Goal: Task Accomplishment & Management: Complete application form

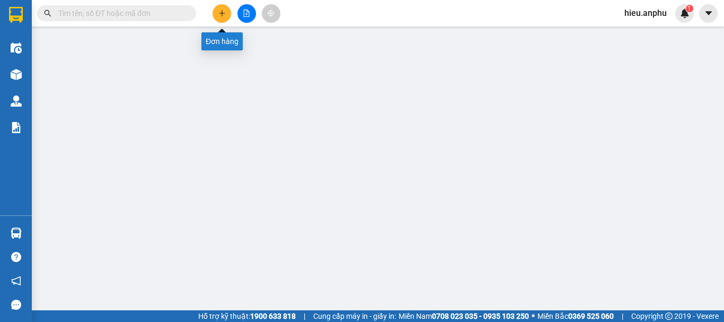
click at [219, 13] on icon "plus" at bounding box center [222, 13] width 7 height 7
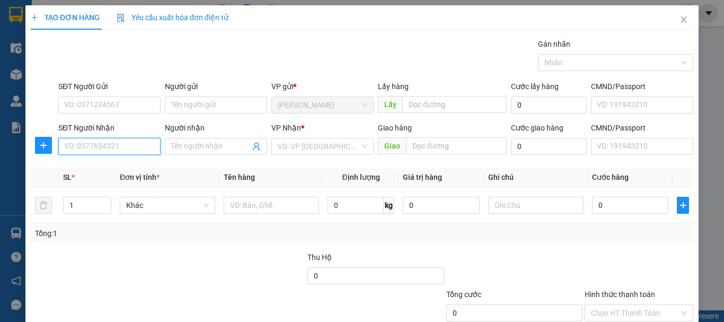
click at [141, 147] on input "SĐT Người Nhận" at bounding box center [109, 146] width 102 height 17
type input "0358580709"
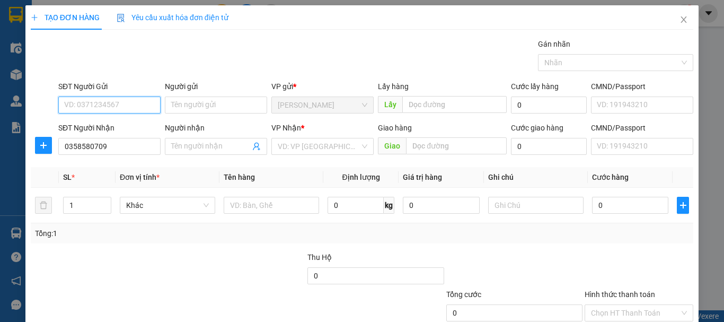
click at [102, 103] on input "SĐT Người Gửi" at bounding box center [109, 105] width 102 height 17
type input "0912326250"
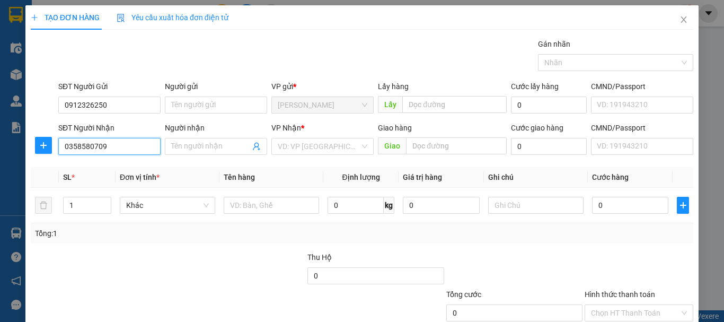
drag, startPoint x: 119, startPoint y: 146, endPoint x: 99, endPoint y: 147, distance: 20.7
click at [99, 147] on input "0358580709" at bounding box center [109, 146] width 102 height 17
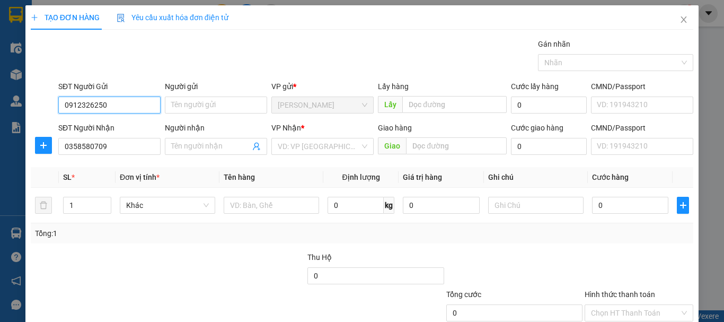
drag, startPoint x: 109, startPoint y: 108, endPoint x: 60, endPoint y: 107, distance: 48.8
click at [60, 107] on input "0912326250" at bounding box center [109, 105] width 102 height 17
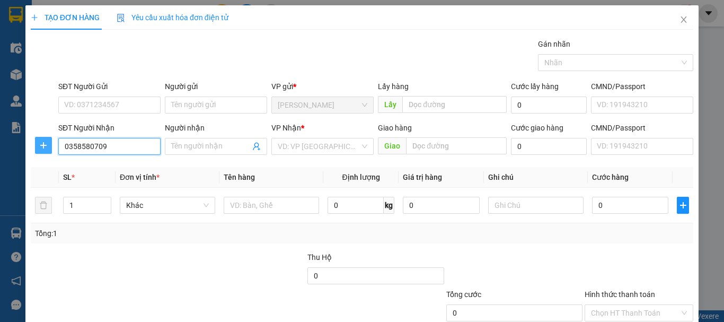
drag, startPoint x: 93, startPoint y: 149, endPoint x: 39, endPoint y: 148, distance: 54.1
click at [39, 148] on div "SĐT Người Nhận 0358580709 0358580709 Người nhận Tên người nhận VP Nhận * VD: VP…" at bounding box center [362, 140] width 665 height 37
paste input "0912326250"
type input "0912326250"
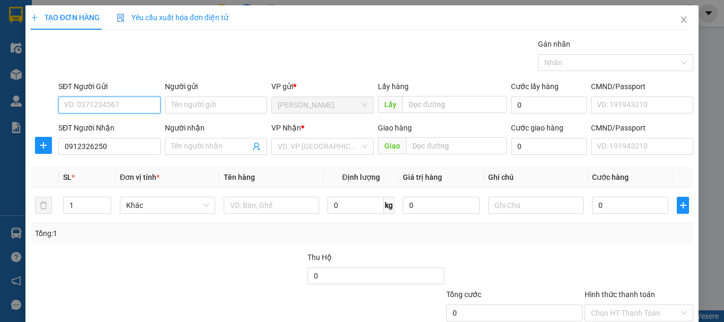
click at [95, 104] on input "SĐT Người Gửi" at bounding box center [109, 105] width 102 height 17
type input "0947979921"
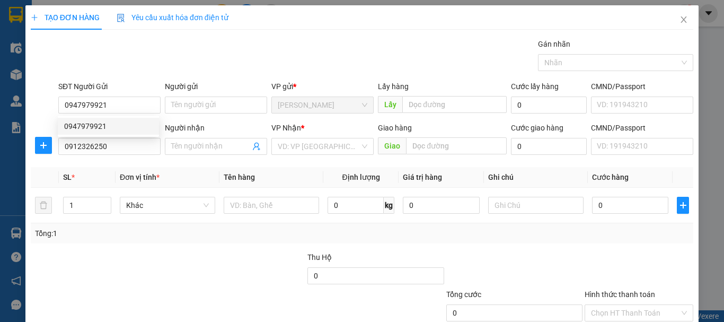
click at [279, 55] on div "Gán nhãn Nhãn" at bounding box center [376, 56] width 640 height 37
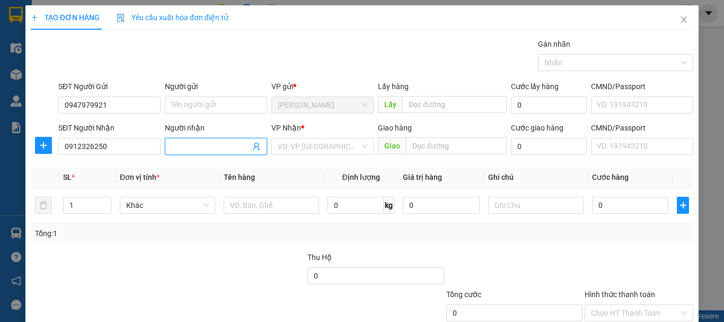
click at [201, 145] on input "Người nhận" at bounding box center [210, 147] width 79 height 12
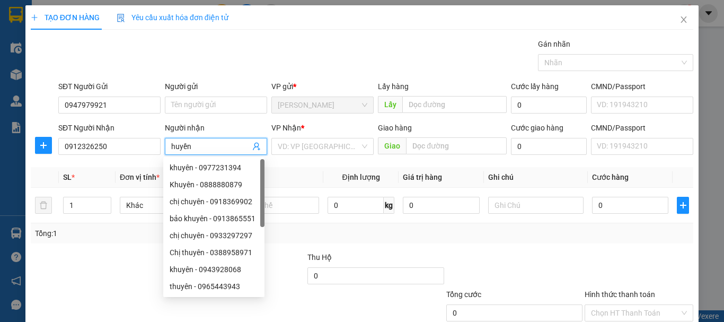
type input "huyền"
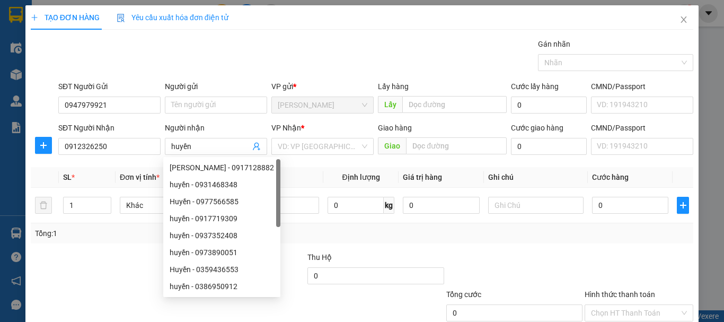
click at [249, 57] on div "Gán nhãn Nhãn" at bounding box center [376, 56] width 640 height 37
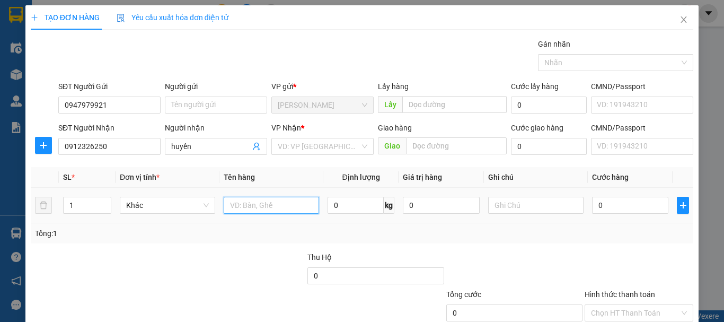
click at [277, 206] on input "text" at bounding box center [271, 205] width 95 height 17
type input "tp"
click at [622, 207] on input "0" at bounding box center [630, 205] width 76 height 17
type input "3"
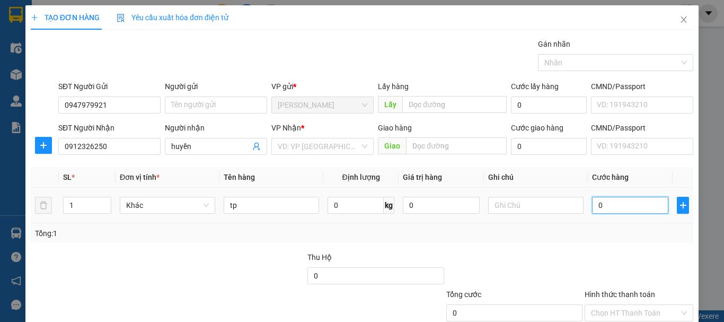
type input "3"
type input "30"
type input "30.000"
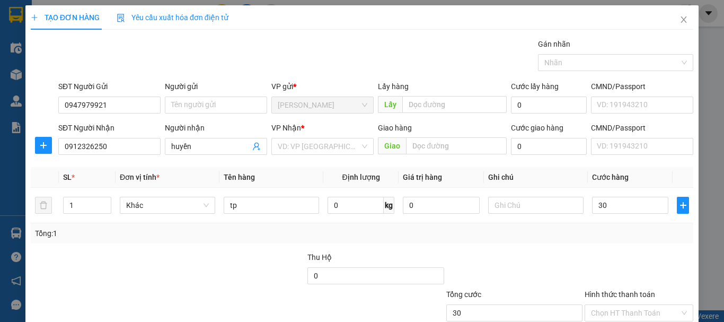
type input "30.000"
click at [483, 248] on div "Transit Pickup Surcharge Ids Transit Deliver Surcharge Ids Transit Deliver Surc…" at bounding box center [362, 205] width 663 height 334
click at [321, 150] on input "search" at bounding box center [319, 146] width 82 height 16
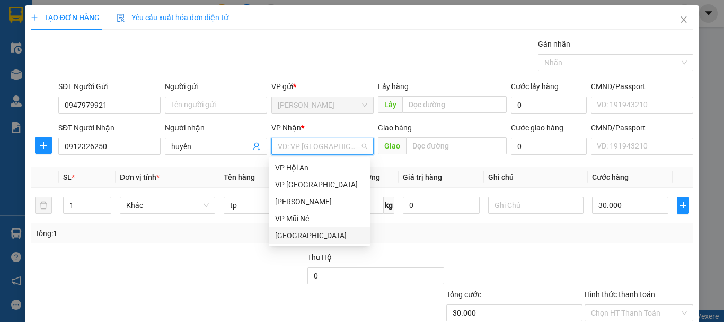
click at [308, 232] on div "[GEOGRAPHIC_DATA]" at bounding box center [319, 236] width 89 height 12
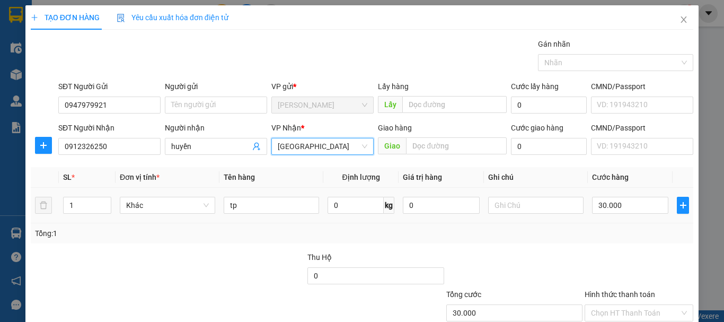
scroll to position [71, 0]
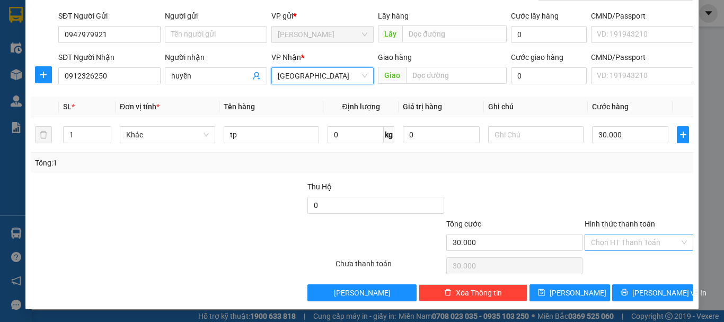
click at [602, 241] on input "Hình thức thanh toán" at bounding box center [635, 242] width 89 height 16
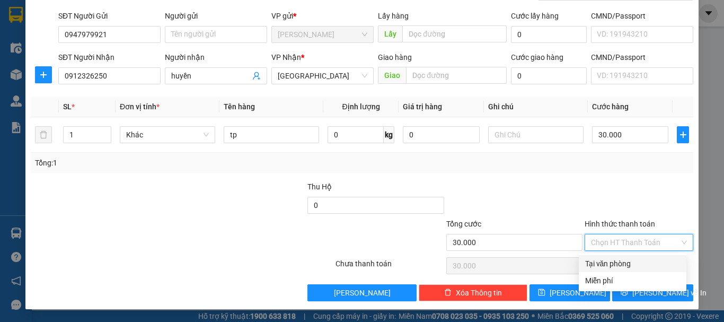
click at [603, 266] on div "Tại văn phòng" at bounding box center [633, 264] width 95 height 12
type input "0"
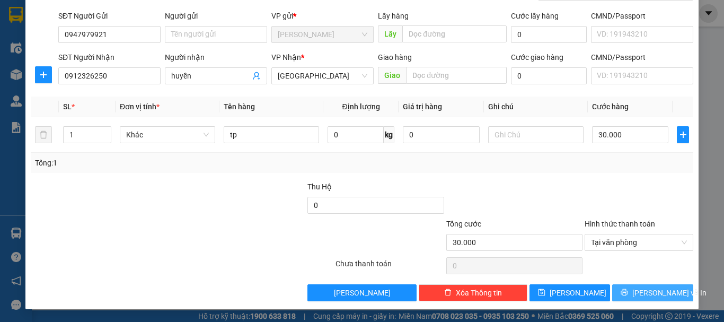
click at [632, 286] on button "Lưu và In" at bounding box center [653, 292] width 81 height 17
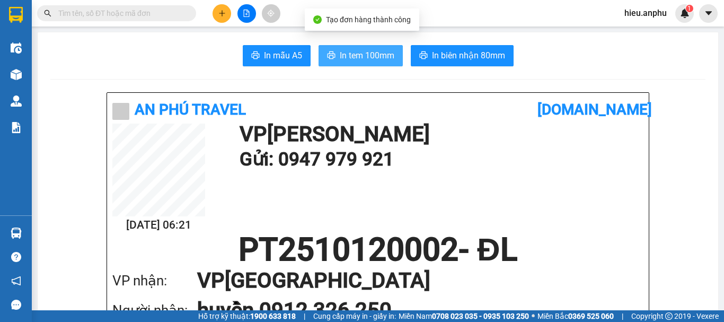
click at [374, 53] on span "In tem 100mm" at bounding box center [367, 55] width 55 height 13
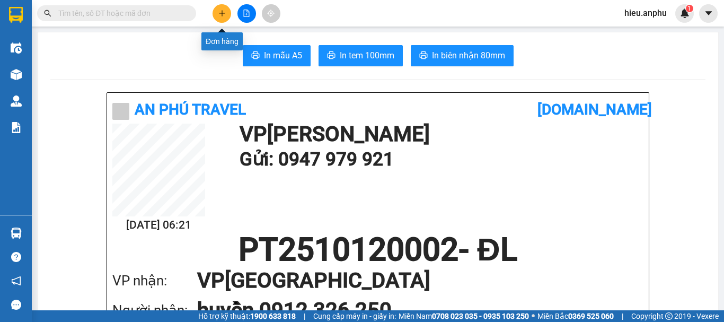
click at [225, 11] on icon "plus" at bounding box center [222, 13] width 7 height 7
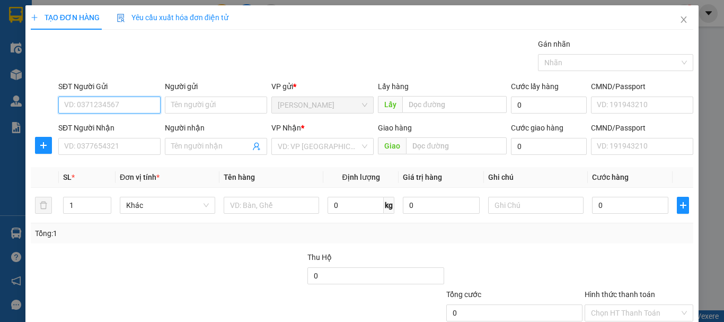
click at [116, 106] on input "SĐT Người Gửi" at bounding box center [109, 105] width 102 height 17
type input "0983819690"
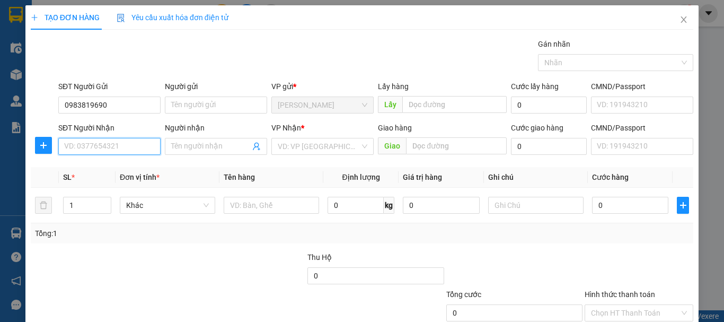
click at [103, 146] on input "SĐT Người Nhận" at bounding box center [109, 146] width 102 height 17
type input "0347009795"
click at [120, 166] on div "0347009795 - Kiên" at bounding box center [108, 168] width 89 height 12
type input "Kiên"
type input "50.000"
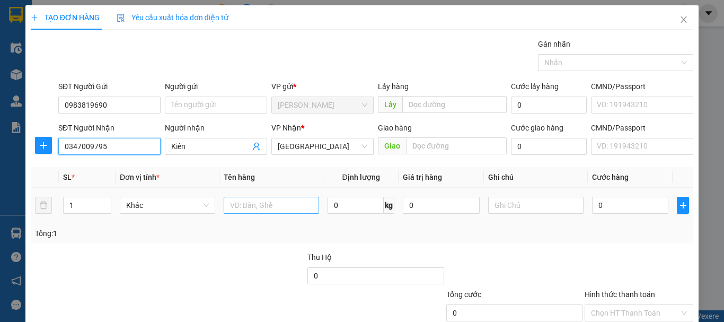
type input "50.000"
type input "0347009795"
click at [252, 206] on input "hs" at bounding box center [271, 205] width 95 height 17
type input "h"
type input "hsan"
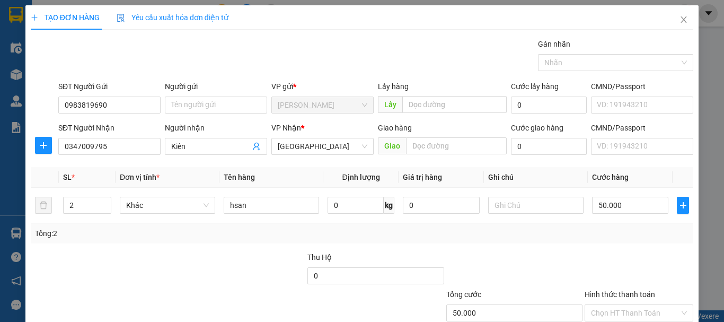
drag, startPoint x: 504, startPoint y: 241, endPoint x: 516, endPoint y: 235, distance: 12.6
click at [504, 242] on div "Tổng: 2" at bounding box center [362, 233] width 663 height 20
type input "3"
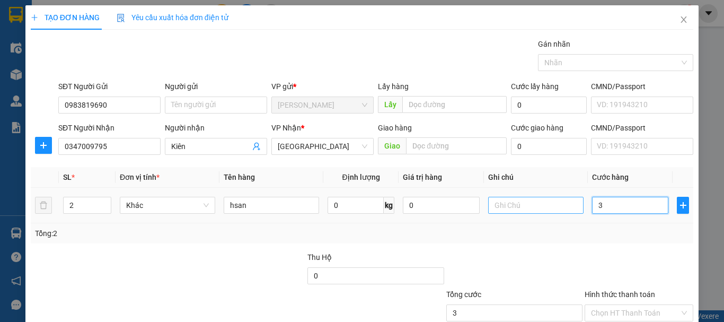
type input "30"
type input "30.000"
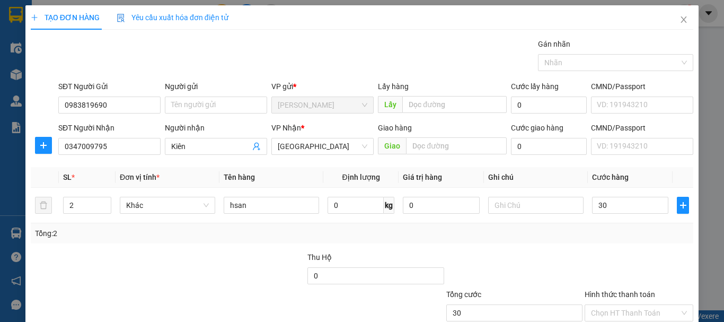
type input "30.000"
click at [556, 250] on div "Transit Pickup Surcharge Ids Transit Deliver Surcharge Ids Transit Deliver Surc…" at bounding box center [362, 205] width 663 height 334
click at [623, 310] on input "Hình thức thanh toán" at bounding box center [635, 313] width 89 height 16
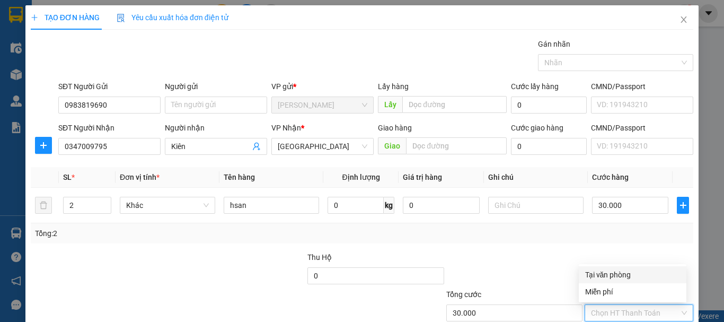
click at [614, 276] on div "Tại văn phòng" at bounding box center [633, 275] width 95 height 12
type input "0"
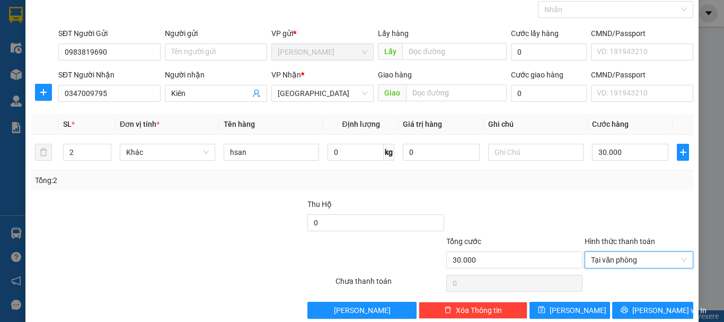
scroll to position [71, 0]
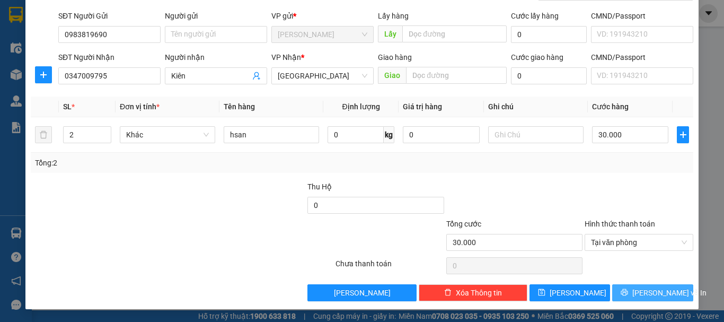
click at [650, 293] on span "Lưu và In" at bounding box center [670, 293] width 74 height 12
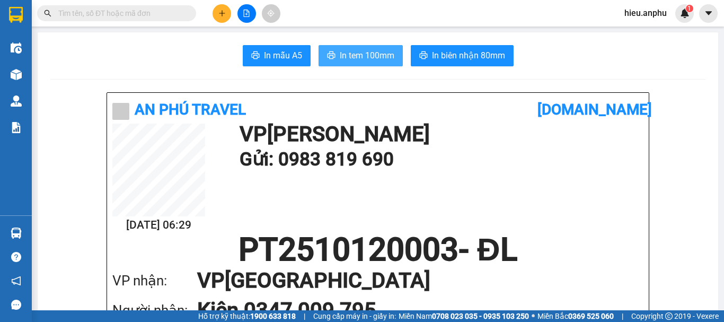
click at [360, 52] on span "In tem 100mm" at bounding box center [367, 55] width 55 height 13
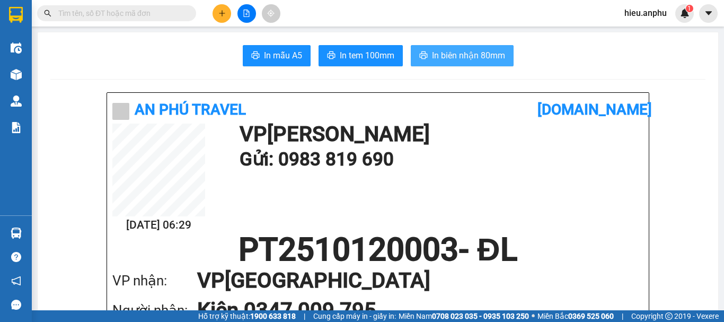
click at [450, 49] on span "In biên nhận 80mm" at bounding box center [468, 55] width 73 height 13
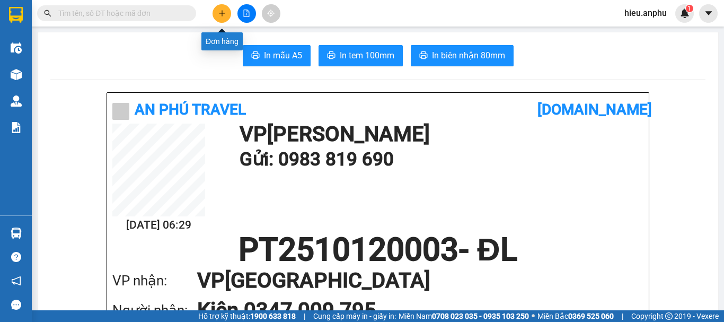
click at [225, 10] on icon "plus" at bounding box center [222, 13] width 7 height 7
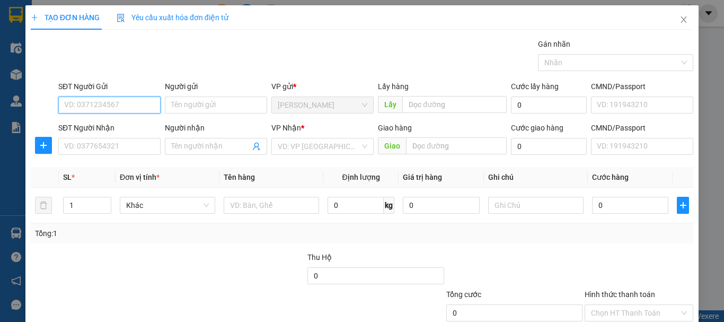
click at [103, 103] on input "SĐT Người Gửi" at bounding box center [109, 105] width 102 height 17
type input "0815823192"
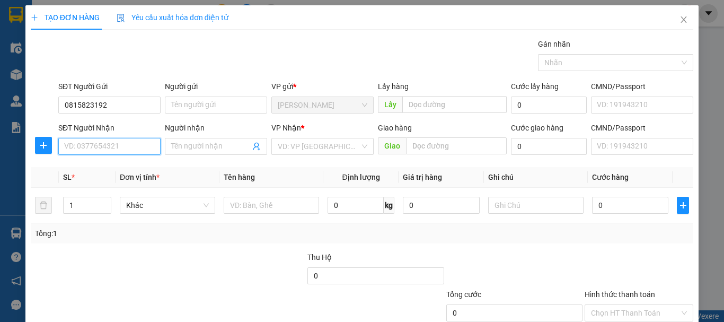
click at [99, 149] on input "SĐT Người Nhận" at bounding box center [109, 146] width 102 height 17
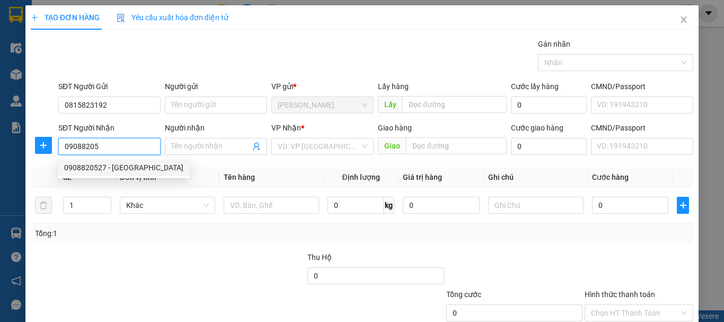
click at [126, 167] on div "0908820527 - Anh Hải" at bounding box center [123, 168] width 119 height 12
type input "0908820527"
type input "[PERSON_NAME]"
type input "100.000"
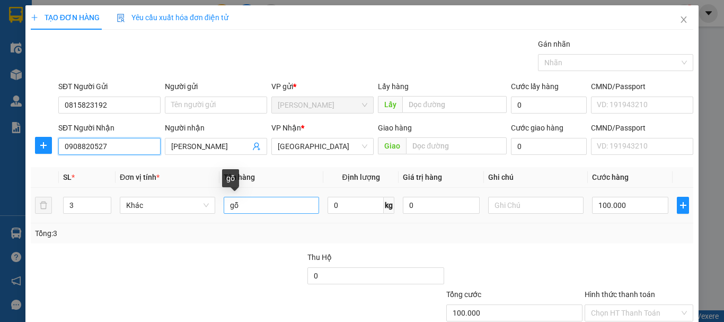
type input "0908820527"
drag, startPoint x: 255, startPoint y: 205, endPoint x: 215, endPoint y: 205, distance: 39.2
click at [215, 205] on tr "3 Khác gỗ 0 kg 0 100.000" at bounding box center [362, 206] width 663 height 36
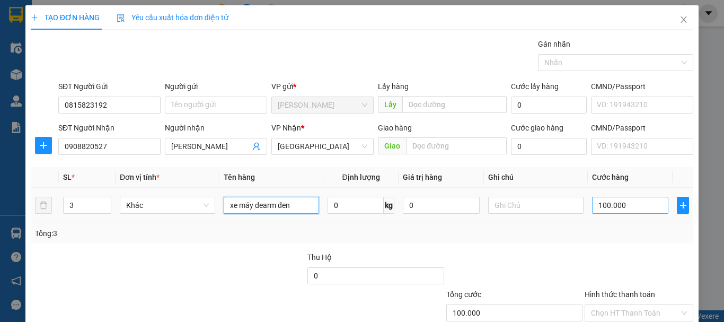
type input "xe máy dearm đen"
click at [599, 206] on input "100.000" at bounding box center [630, 205] width 76 height 17
type input "4"
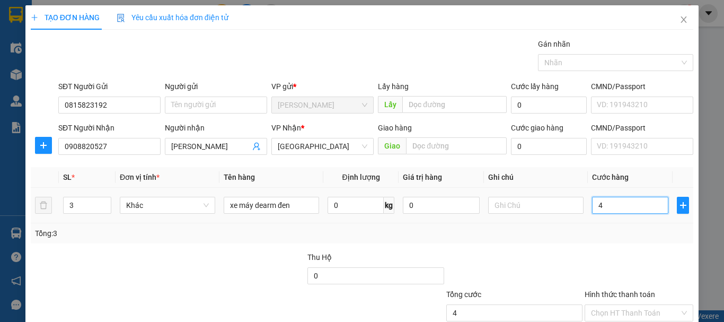
type input "40"
type input "400"
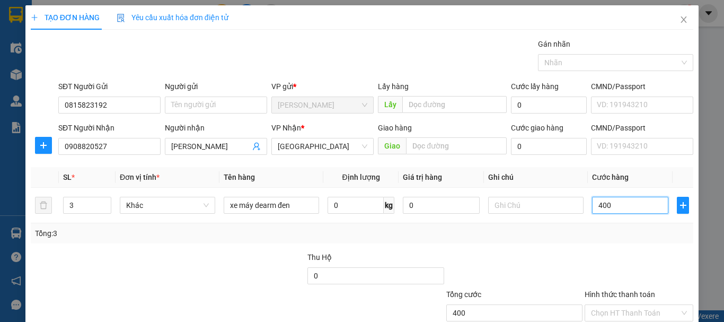
type input "400"
type input "400.000"
click at [529, 256] on div at bounding box center [515, 269] width 138 height 37
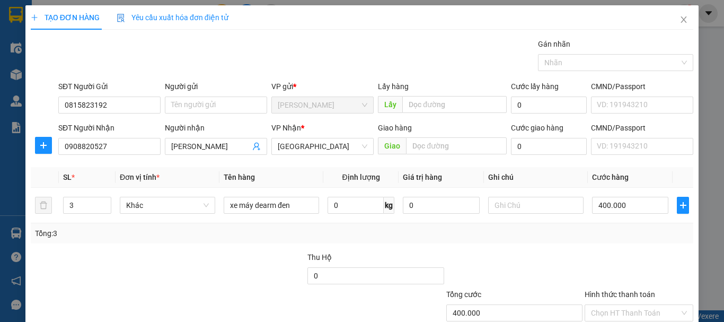
scroll to position [71, 0]
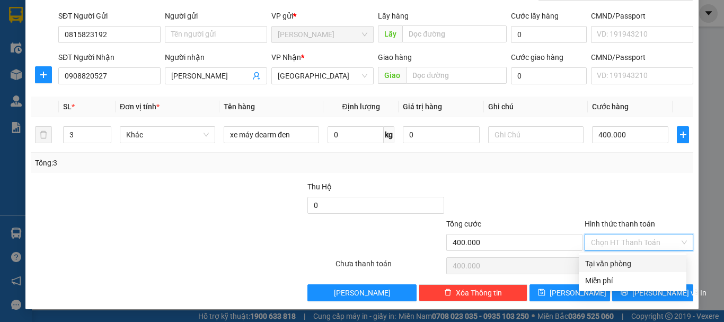
click at [603, 240] on input "Hình thức thanh toán" at bounding box center [635, 242] width 89 height 16
click at [618, 259] on div "Tại văn phòng" at bounding box center [633, 264] width 95 height 12
type input "0"
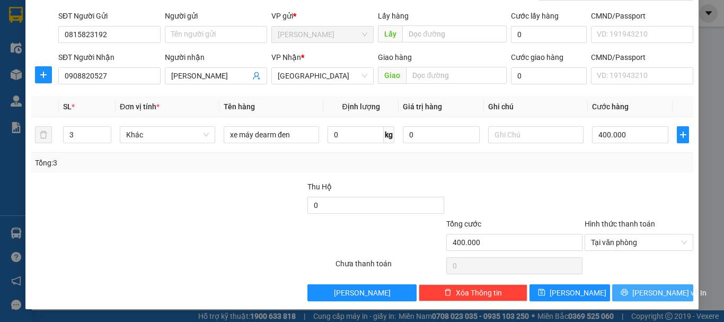
click at [641, 294] on span "Lưu và In" at bounding box center [670, 293] width 74 height 12
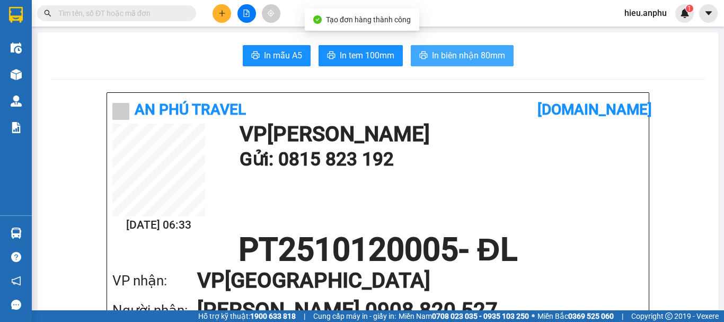
click at [476, 48] on button "In biên nhận 80mm" at bounding box center [462, 55] width 103 height 21
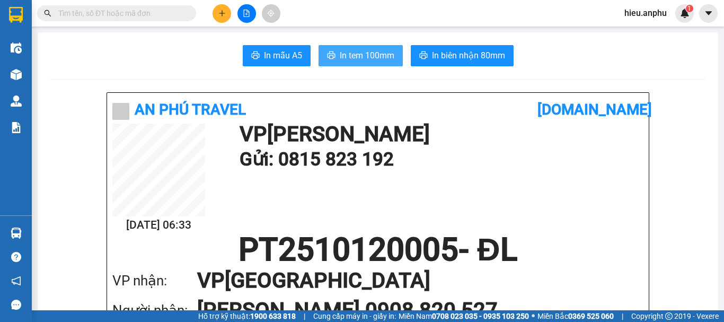
click at [379, 58] on span "In tem 100mm" at bounding box center [367, 55] width 55 height 13
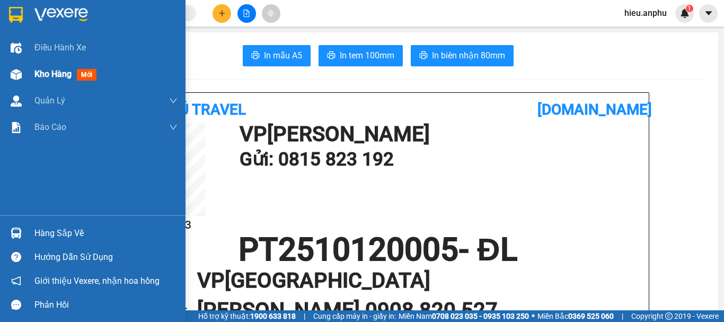
click at [68, 69] on span "Kho hàng" at bounding box center [52, 74] width 37 height 10
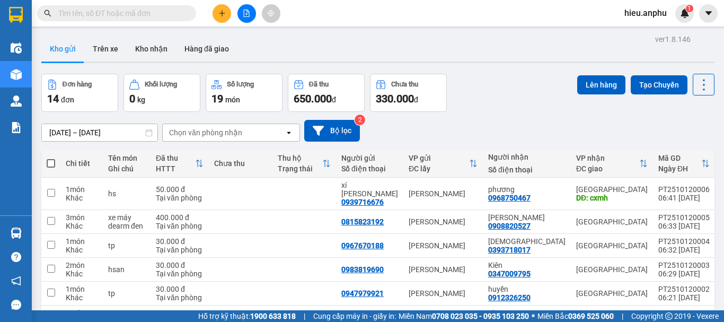
scroll to position [53, 0]
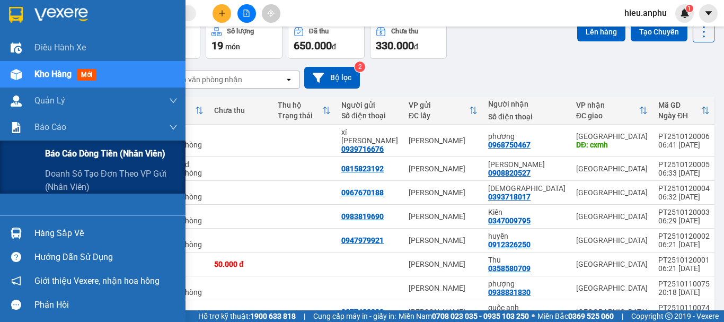
click at [83, 148] on span "Báo cáo dòng tiền (nhân viên)" at bounding box center [105, 153] width 120 height 13
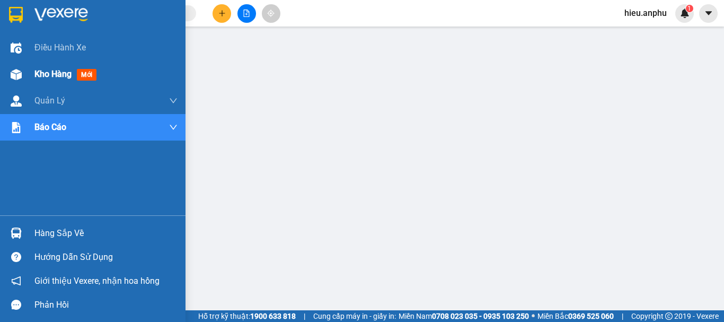
click at [70, 72] on span "Kho hàng" at bounding box center [52, 74] width 37 height 10
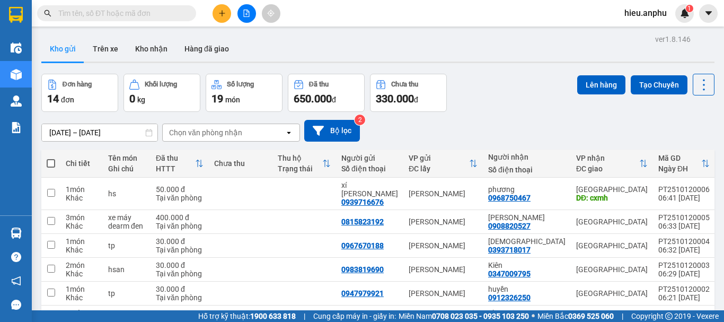
scroll to position [53, 0]
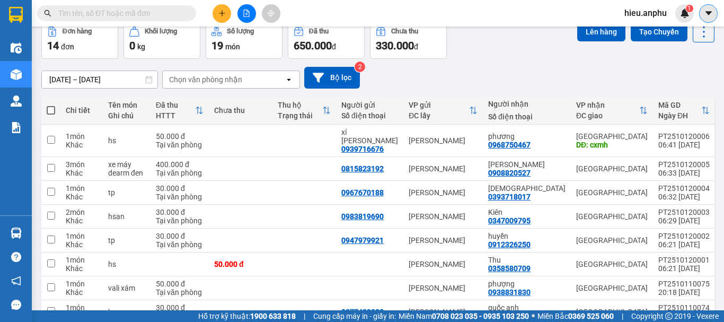
click at [708, 13] on icon "caret-down" at bounding box center [708, 13] width 6 height 4
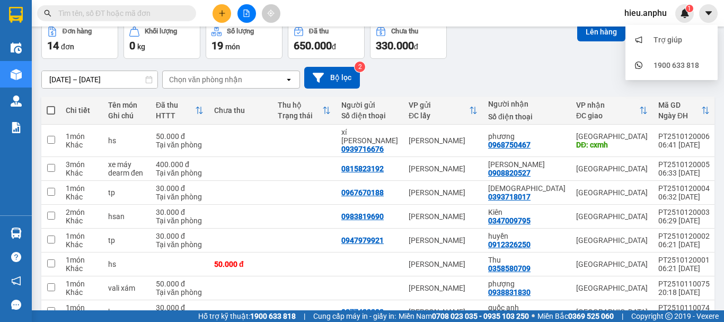
click at [666, 15] on span "hieu.anphu" at bounding box center [645, 12] width 59 height 13
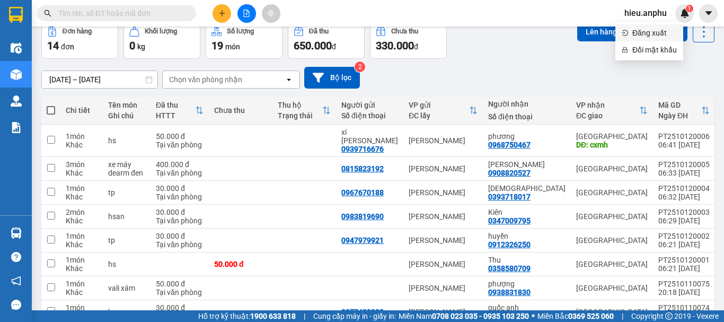
click at [654, 32] on span "Đăng xuất" at bounding box center [655, 33] width 45 height 12
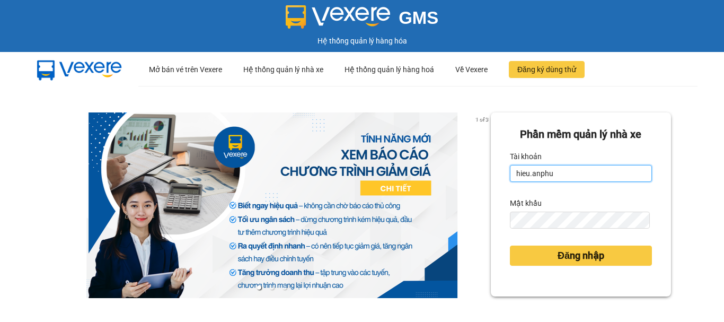
click at [549, 170] on input "hieu.anphu" at bounding box center [581, 173] width 142 height 17
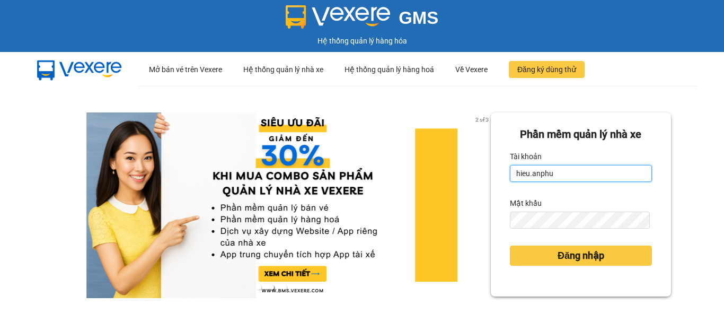
type input "duyanh.anphu"
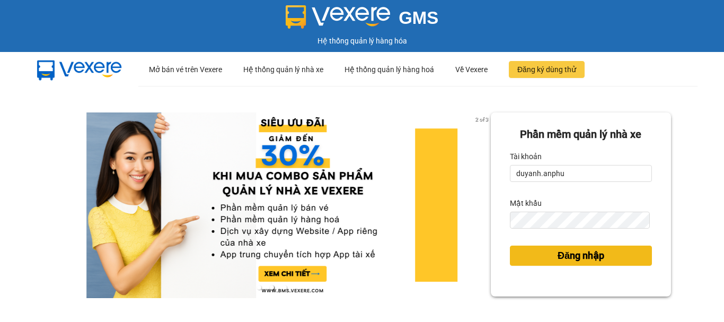
click at [558, 259] on span "Đăng nhập" at bounding box center [581, 255] width 47 height 15
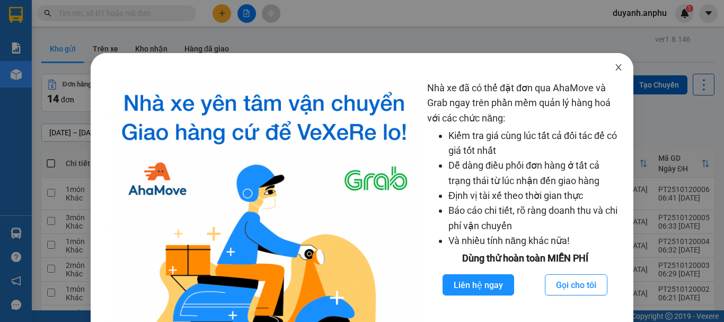
click at [615, 65] on icon "close" at bounding box center [619, 67] width 8 height 8
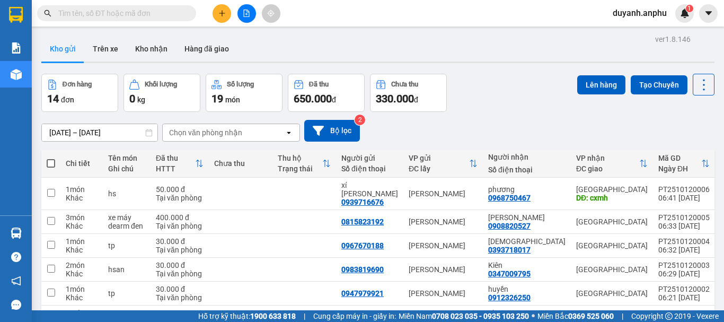
click at [147, 13] on input "text" at bounding box center [120, 13] width 125 height 12
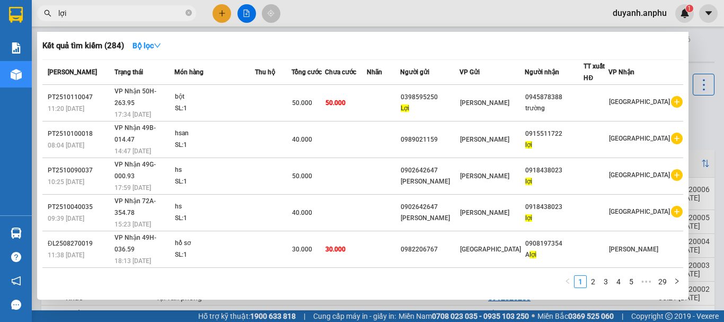
drag, startPoint x: 159, startPoint y: 15, endPoint x: 52, endPoint y: 15, distance: 106.6
click at [52, 15] on span "lợi" at bounding box center [116, 13] width 159 height 16
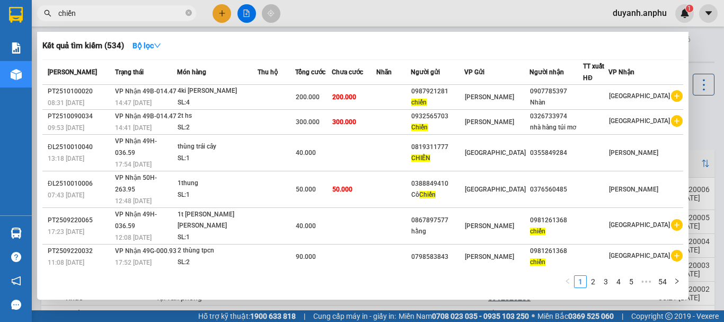
click at [223, 13] on div at bounding box center [362, 161] width 724 height 322
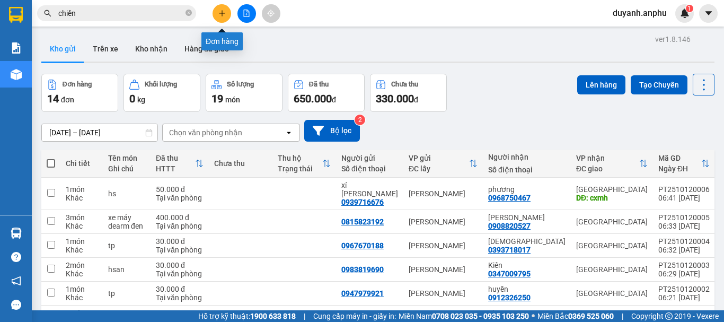
click at [223, 13] on icon "plus" at bounding box center [222, 13] width 6 height 1
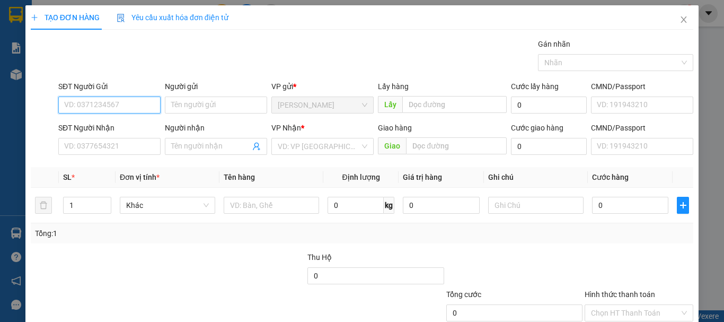
click at [110, 103] on input "SĐT Người Gửi" at bounding box center [109, 105] width 102 height 17
click at [680, 20] on icon "close" at bounding box center [684, 19] width 8 height 8
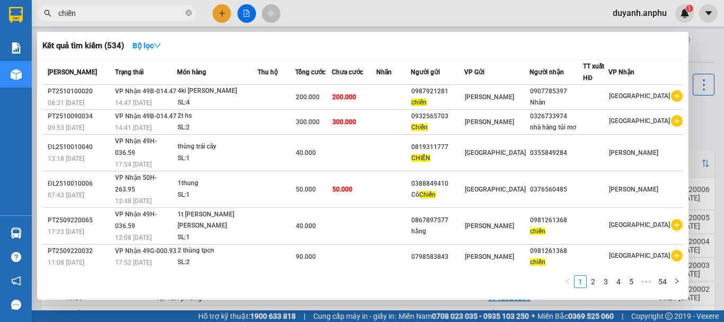
click at [116, 15] on input "chiến" at bounding box center [120, 13] width 125 height 12
type input "c"
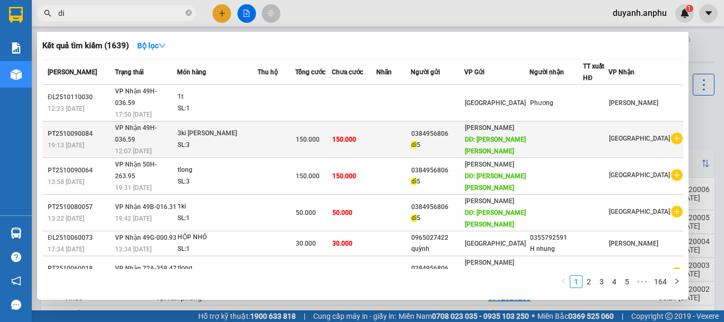
type input "di"
click at [671, 133] on icon "plus-circle" at bounding box center [677, 139] width 12 height 12
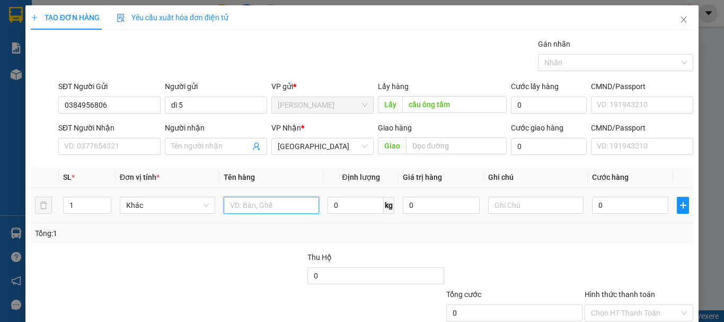
click at [261, 206] on input "text" at bounding box center [271, 205] width 95 height 17
click at [246, 207] on input "text" at bounding box center [271, 205] width 95 height 17
click at [245, 204] on input "text" at bounding box center [271, 205] width 95 height 17
type input "1ki thanh long"
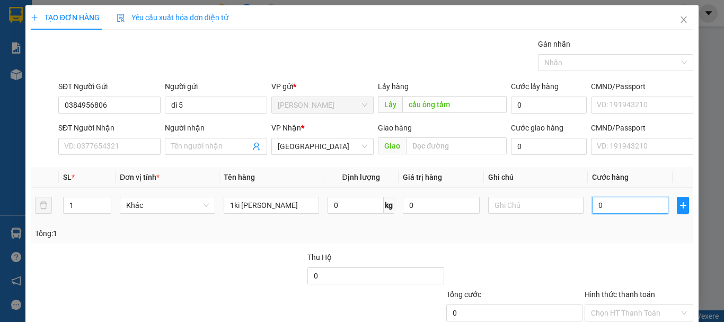
click at [613, 201] on input "0" at bounding box center [630, 205] width 76 height 17
type input "6"
type input "60"
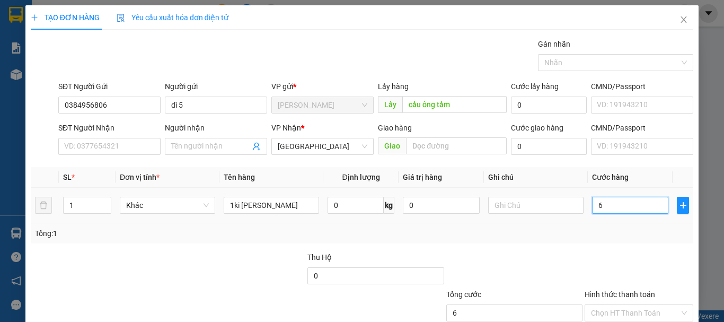
type input "60"
type input "60.000"
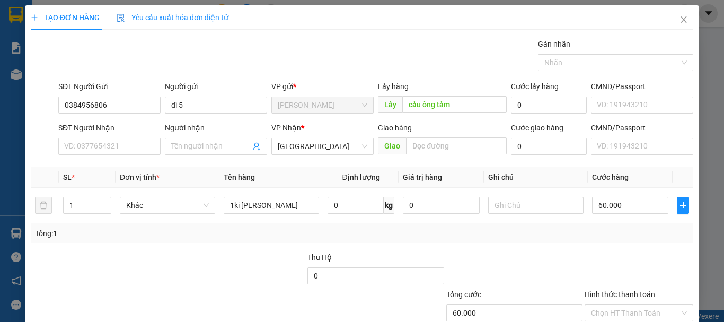
click at [571, 241] on div "Tổng: 1" at bounding box center [362, 233] width 663 height 20
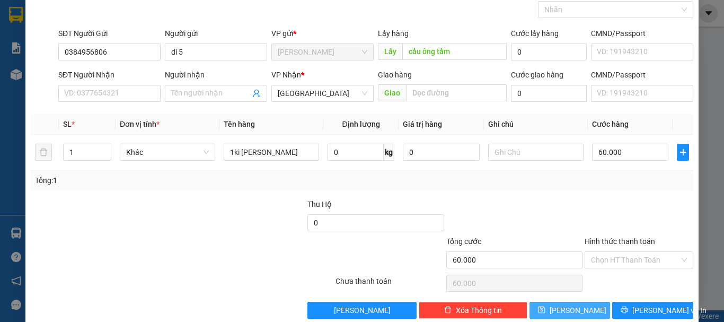
click at [561, 306] on button "Lưu" at bounding box center [570, 310] width 81 height 17
type input "0"
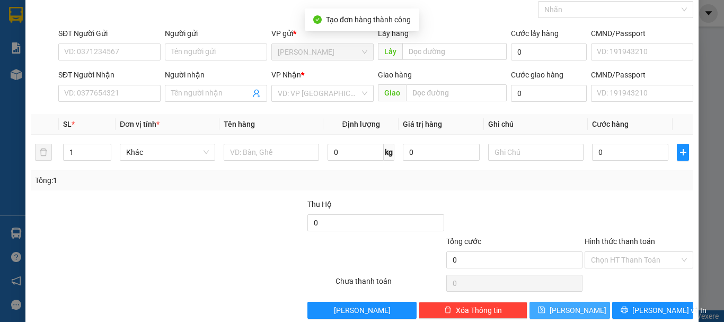
scroll to position [0, 0]
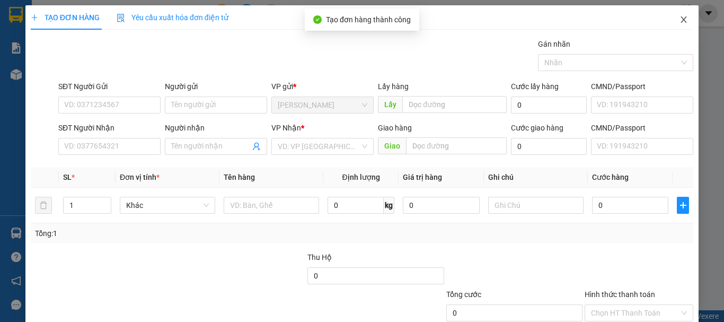
click at [682, 21] on icon "close" at bounding box center [685, 19] width 6 height 6
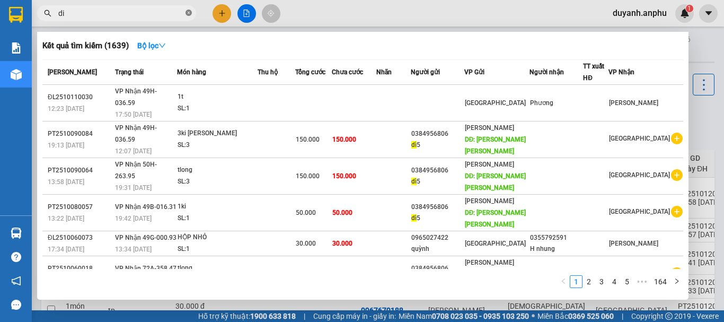
click at [189, 13] on icon "close-circle" at bounding box center [189, 13] width 6 height 6
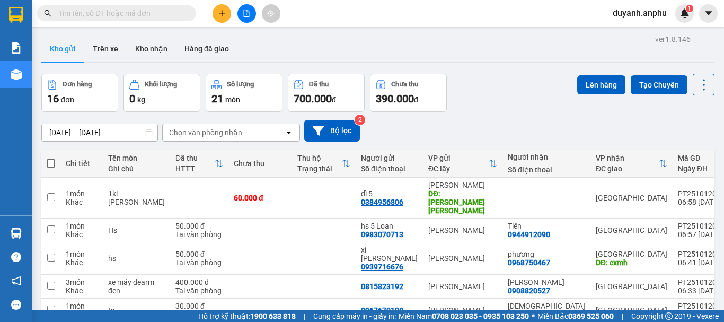
click at [165, 13] on input "text" at bounding box center [120, 13] width 125 height 12
click at [216, 14] on button at bounding box center [222, 13] width 19 height 19
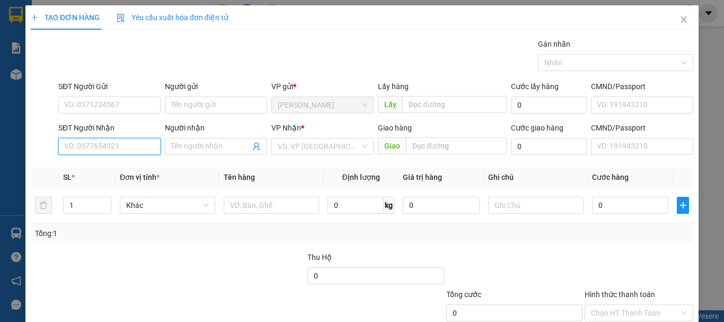
click at [104, 145] on input "SĐT Người Nhận" at bounding box center [109, 146] width 102 height 17
click at [681, 18] on span "Close" at bounding box center [684, 20] width 30 height 30
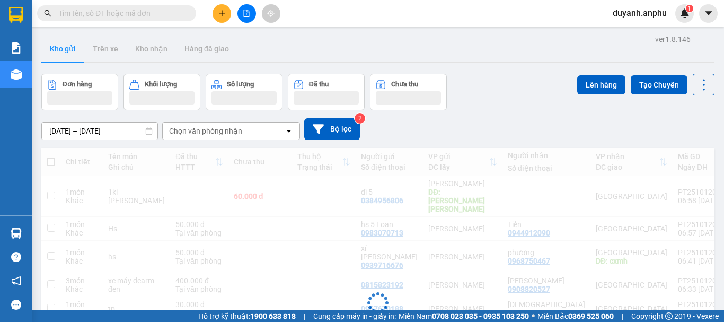
click at [141, 13] on input "text" at bounding box center [120, 13] width 125 height 12
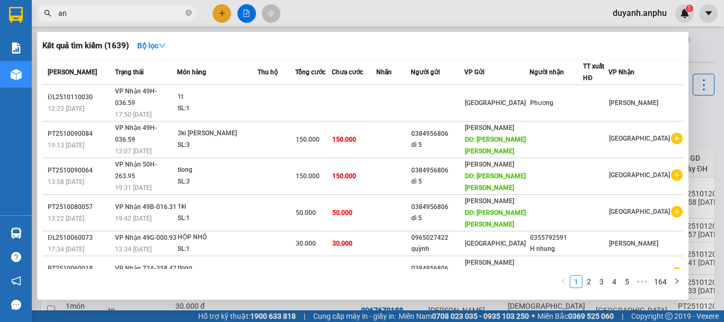
type input "a"
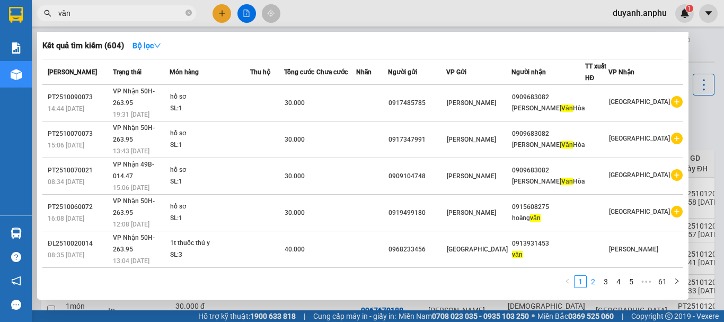
type input "văn"
click at [596, 282] on link "2" at bounding box center [594, 282] width 12 height 12
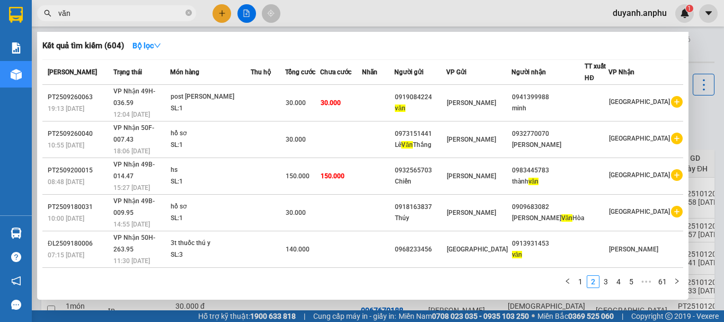
drag, startPoint x: 106, startPoint y: 10, endPoint x: 48, endPoint y: 10, distance: 57.8
click at [48, 10] on div "văn" at bounding box center [103, 13] width 207 height 16
click at [220, 13] on div at bounding box center [362, 161] width 724 height 322
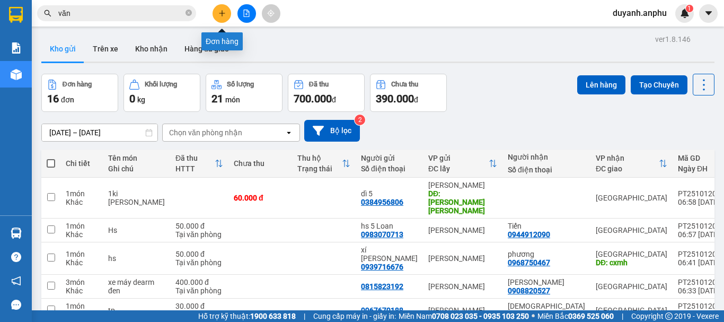
click at [226, 13] on button at bounding box center [222, 13] width 19 height 19
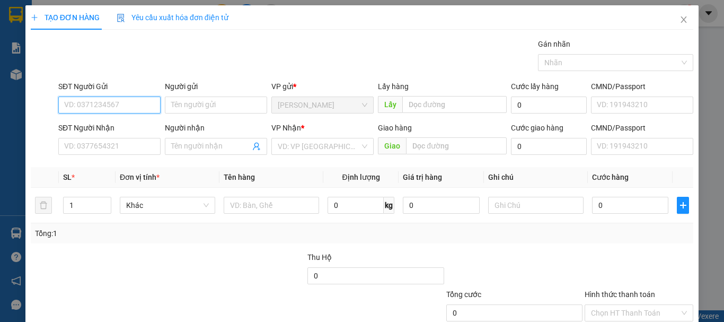
click at [117, 108] on input "SĐT Người Gửi" at bounding box center [109, 105] width 102 height 17
type input "0932565703"
click at [109, 123] on div "0932565703 - Chiến" at bounding box center [108, 126] width 89 height 12
type input "Chiến"
type input "0326733974"
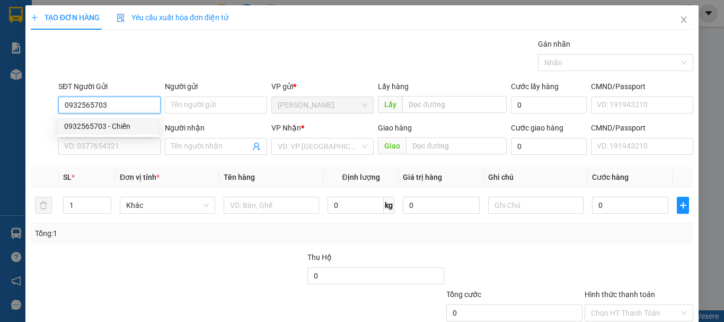
type input "nhà hàng túi mơ"
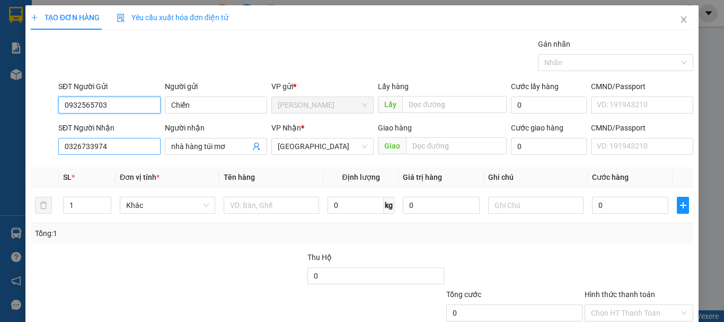
type input "300.000"
type input "0932565703"
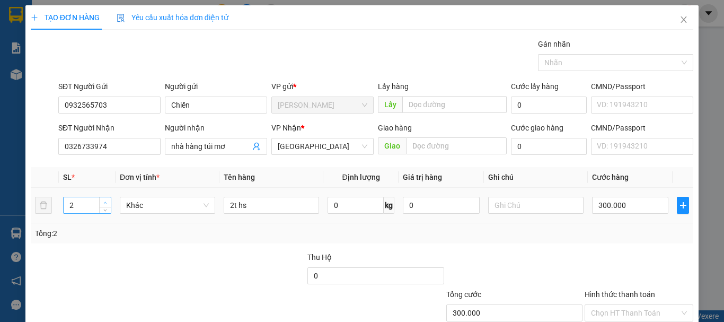
click at [104, 203] on icon "up" at bounding box center [105, 203] width 4 height 4
click at [104, 208] on icon "down" at bounding box center [105, 209] width 3 height 2
type input "1"
click at [104, 208] on icon "down" at bounding box center [105, 209] width 3 height 2
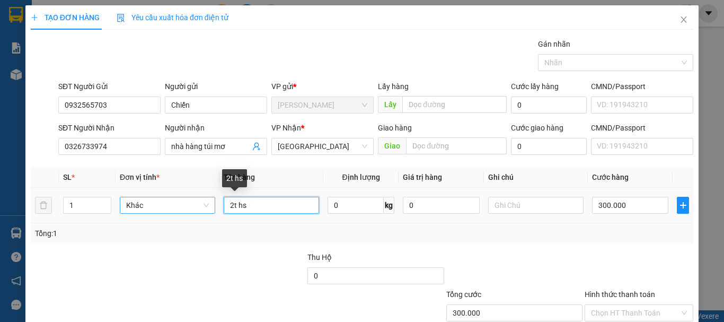
drag, startPoint x: 253, startPoint y: 207, endPoint x: 197, endPoint y: 207, distance: 55.7
click at [197, 207] on tr "1 Khác 2t hs 0 kg 0 300.000" at bounding box center [362, 206] width 663 height 36
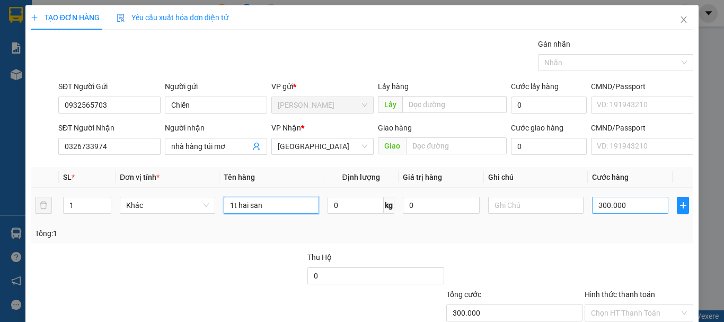
type input "1t hai san"
type input "1"
type input "10"
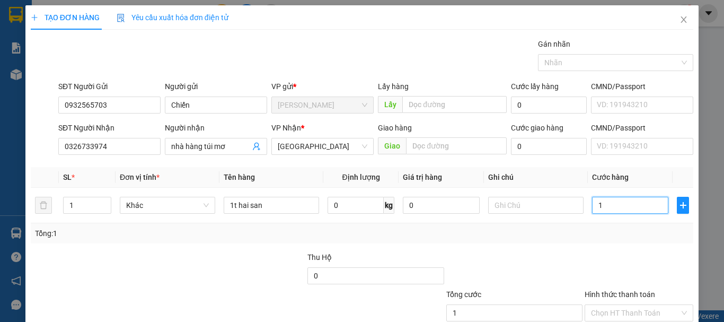
type input "10"
click at [604, 204] on input "10" at bounding box center [630, 205] width 76 height 17
type input "1"
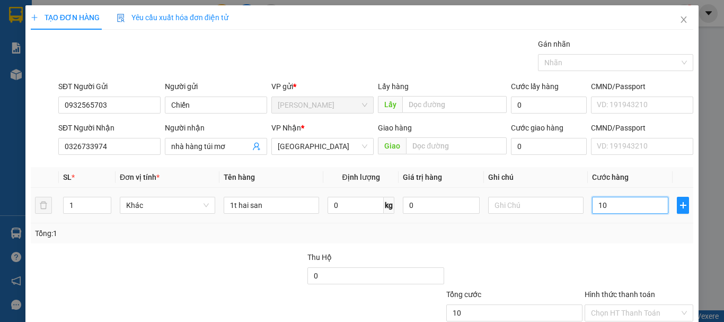
type input "1"
type input "0"
type input "7"
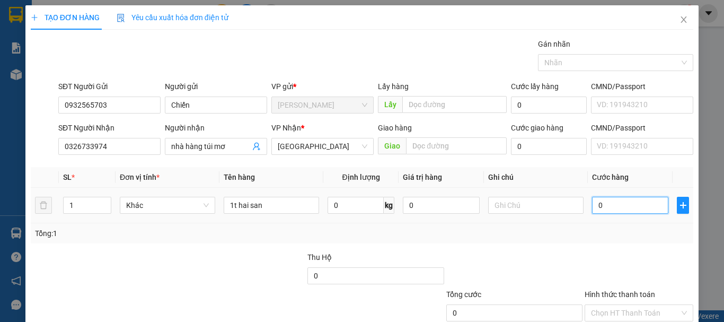
type input "7"
type input "07"
type input "70"
type input "070"
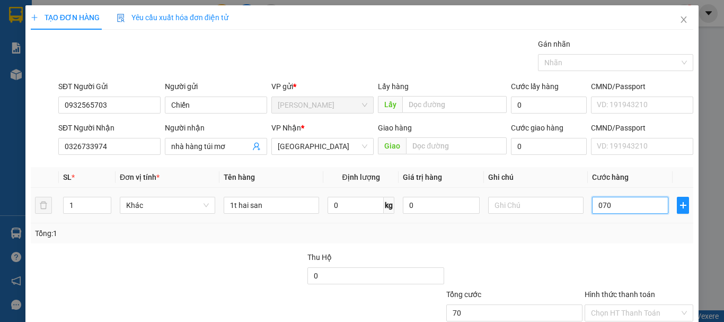
type input "7"
type input "07"
type input "0"
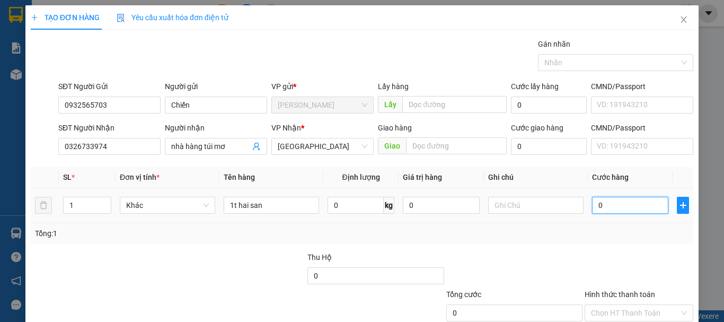
type input "0"
drag, startPoint x: 604, startPoint y: 205, endPoint x: 573, endPoint y: 205, distance: 30.2
click at [573, 205] on tr "1 Khác 1t hai san 0 kg 0 0" at bounding box center [362, 206] width 663 height 36
type input "7"
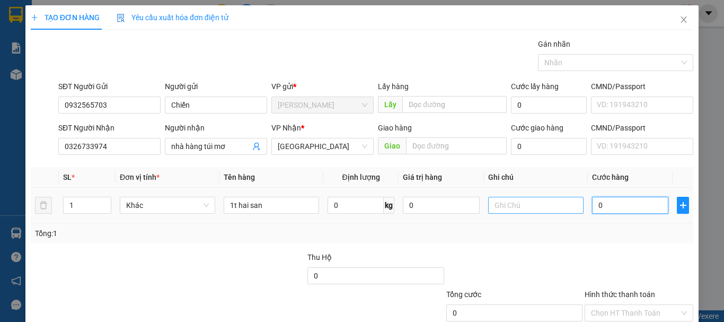
type input "7"
type input "70"
type input "70.000"
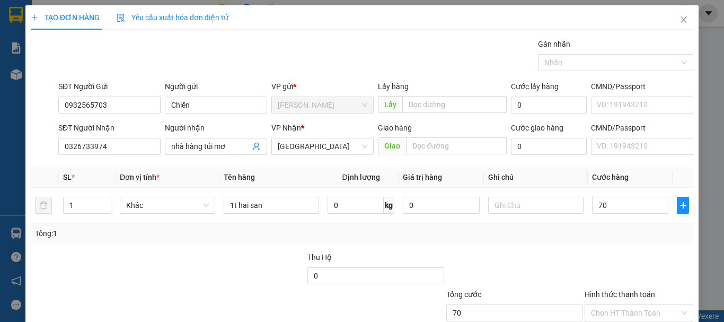
type input "70.000"
click at [563, 238] on div "Tổng: 1" at bounding box center [362, 234] width 654 height 12
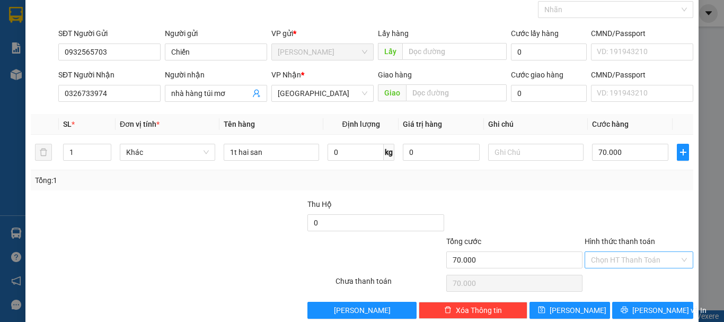
click at [625, 261] on input "Hình thức thanh toán" at bounding box center [635, 260] width 89 height 16
click at [581, 195] on div "Transit Pickup Surcharge Ids Transit Deliver Surcharge Ids Transit Deliver Surc…" at bounding box center [362, 152] width 663 height 334
click at [639, 310] on span "Lưu và In" at bounding box center [670, 310] width 74 height 12
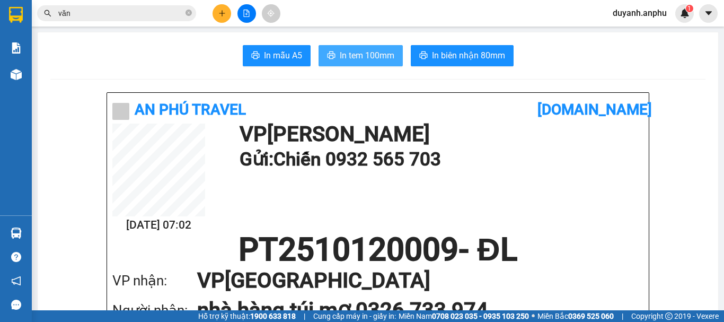
click at [377, 54] on span "In tem 100mm" at bounding box center [367, 55] width 55 height 13
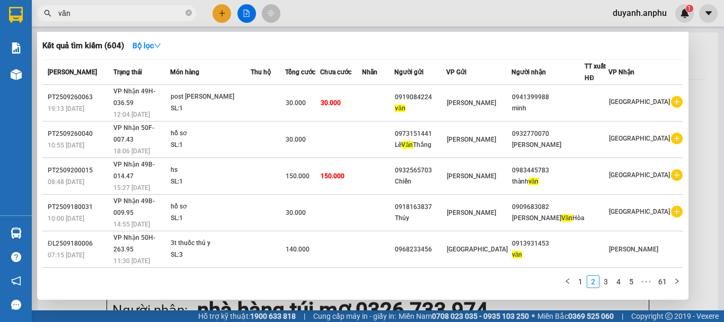
click at [129, 14] on input "văn" at bounding box center [120, 13] width 125 height 12
click at [606, 284] on link "3" at bounding box center [606, 282] width 12 height 12
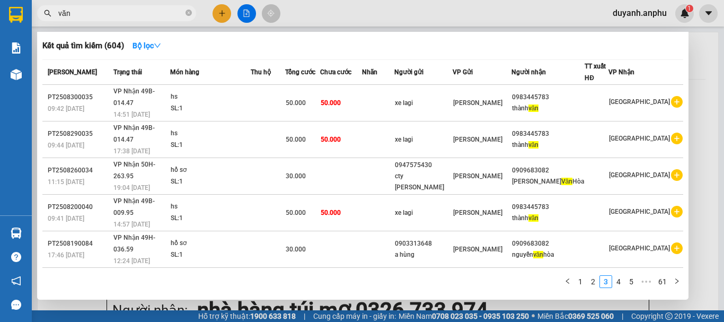
drag, startPoint x: 95, startPoint y: 8, endPoint x: 38, endPoint y: 16, distance: 57.8
click at [38, 16] on span "văn" at bounding box center [116, 13] width 159 height 16
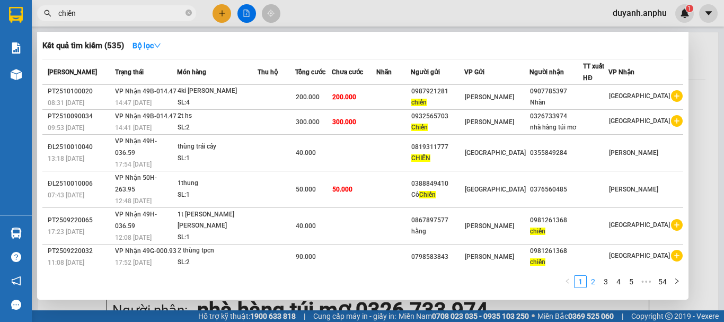
type input "chiến"
click at [597, 281] on link "2" at bounding box center [594, 282] width 12 height 12
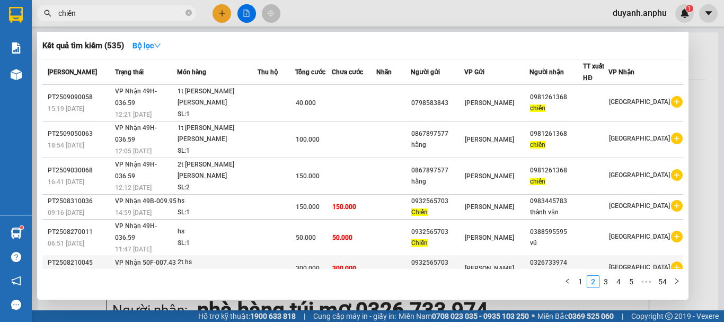
click at [671, 261] on icon "plus-circle" at bounding box center [677, 267] width 12 height 12
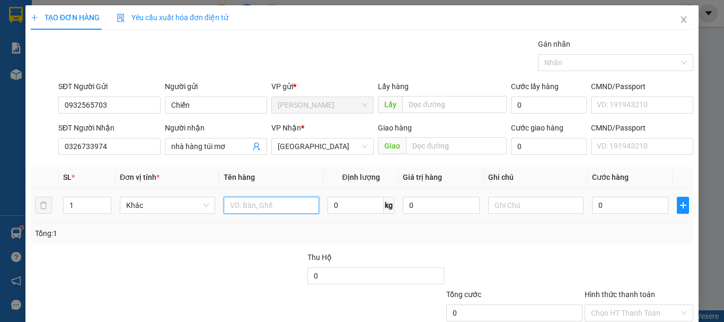
click at [259, 206] on input "text" at bounding box center [271, 205] width 95 height 17
type input "hsan"
click at [611, 205] on input "0" at bounding box center [630, 205] width 76 height 17
type input "1"
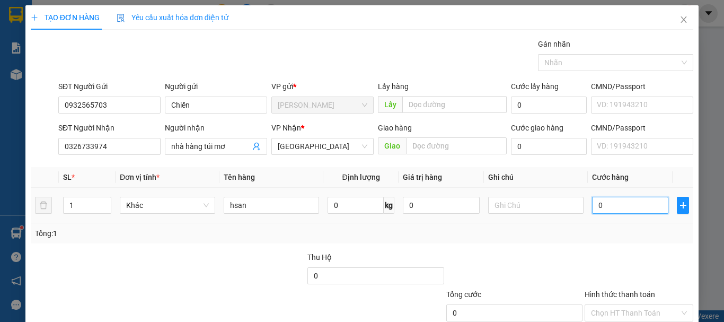
type input "1"
type input "10"
type input "100"
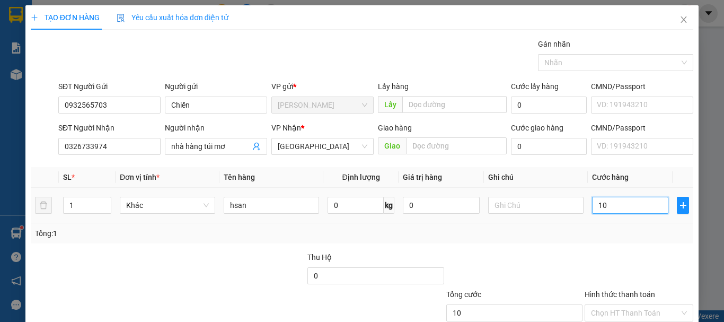
type input "100"
type input "100.000"
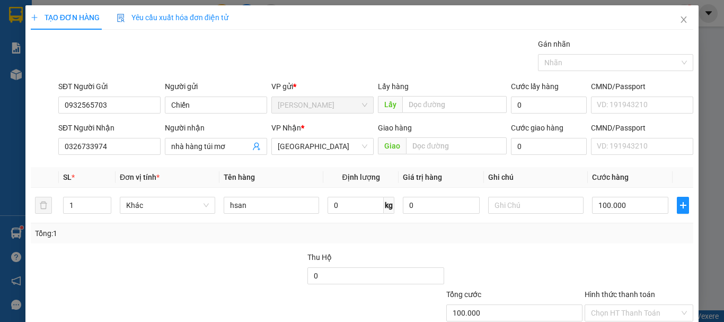
click at [556, 254] on div at bounding box center [515, 269] width 138 height 37
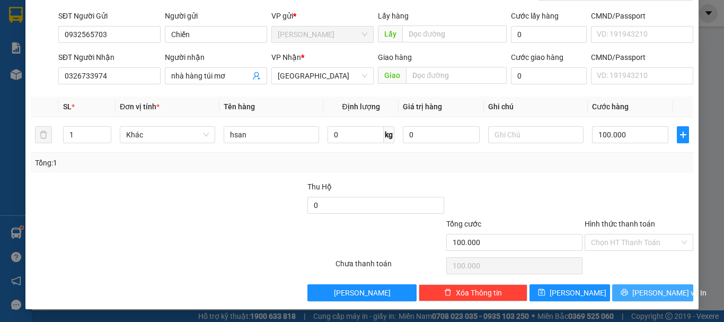
click at [651, 294] on span "Lưu và In" at bounding box center [670, 293] width 74 height 12
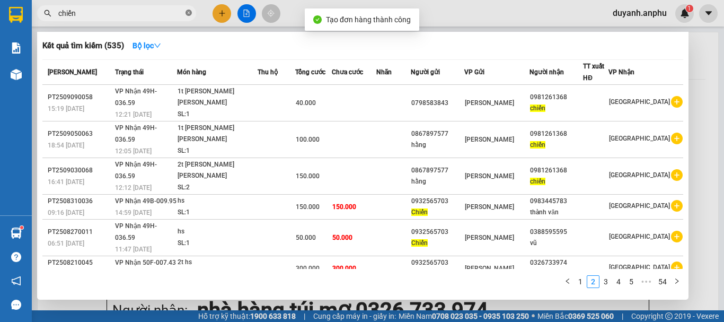
click at [188, 12] on icon "close-circle" at bounding box center [189, 13] width 6 height 6
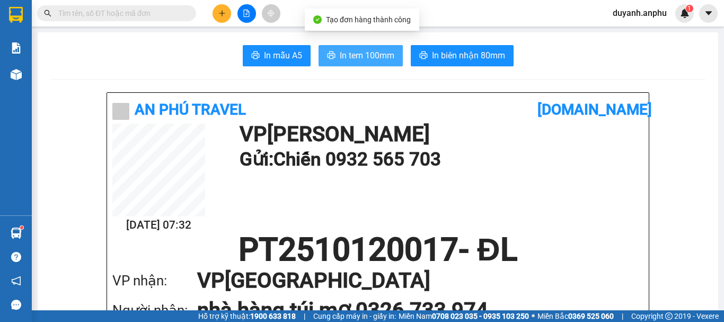
click at [380, 57] on span "In tem 100mm" at bounding box center [367, 55] width 55 height 13
click at [362, 54] on span "In tem 100mm" at bounding box center [367, 55] width 55 height 13
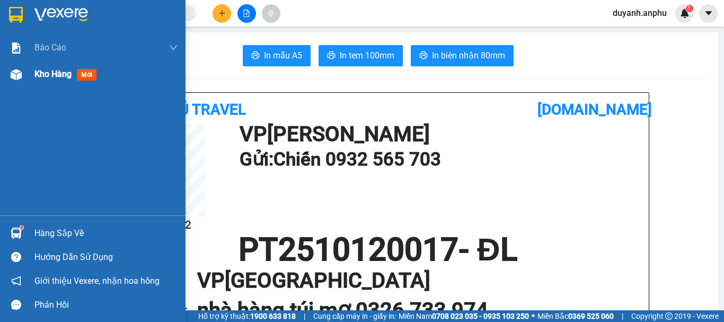
click at [55, 69] on span "Kho hàng" at bounding box center [52, 74] width 37 height 10
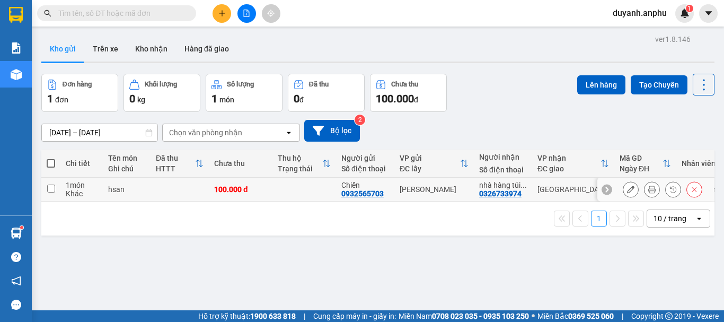
click at [53, 189] on input "checkbox" at bounding box center [51, 189] width 8 height 8
checkbox input "true"
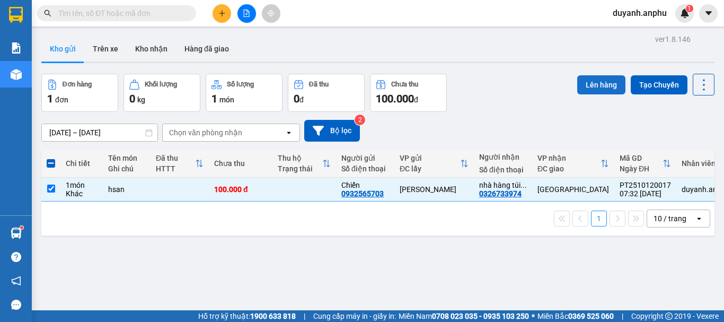
click at [593, 82] on button "Lên hàng" at bounding box center [602, 84] width 48 height 19
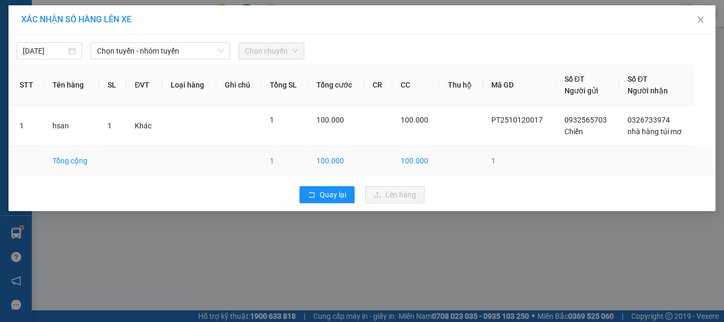
click at [32, 155] on td at bounding box center [27, 160] width 33 height 29
click at [28, 160] on td at bounding box center [27, 160] width 33 height 29
click at [28, 161] on td at bounding box center [27, 160] width 33 height 29
click at [21, 112] on td "1" at bounding box center [27, 126] width 33 height 41
drag, startPoint x: 22, startPoint y: 104, endPoint x: 28, endPoint y: 103, distance: 6.0
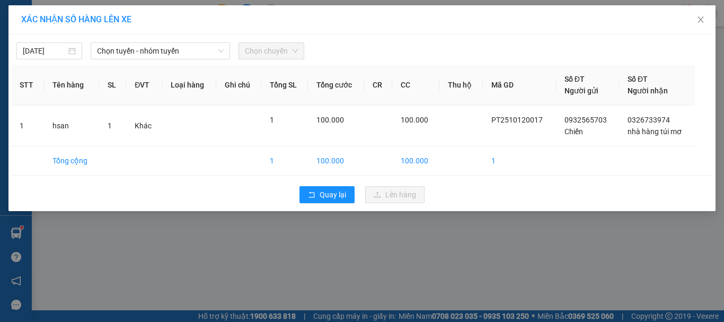
click at [24, 104] on th "STT" at bounding box center [27, 85] width 33 height 41
drag, startPoint x: 28, startPoint y: 103, endPoint x: 36, endPoint y: 104, distance: 8.6
click at [36, 104] on th "STT" at bounding box center [27, 85] width 33 height 41
drag, startPoint x: 78, startPoint y: 119, endPoint x: 102, endPoint y: 132, distance: 27.0
click at [81, 120] on td "hsan" at bounding box center [71, 126] width 55 height 41
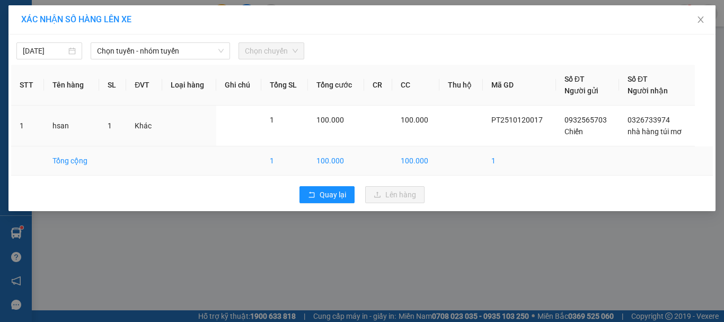
drag, startPoint x: 59, startPoint y: 144, endPoint x: 34, endPoint y: 153, distance: 27.0
click at [56, 146] on td "hsan" at bounding box center [71, 126] width 55 height 41
drag, startPoint x: 34, startPoint y: 153, endPoint x: 32, endPoint y: 161, distance: 8.1
click at [33, 157] on td at bounding box center [27, 160] width 33 height 29
drag, startPoint x: 32, startPoint y: 161, endPoint x: 33, endPoint y: 171, distance: 10.1
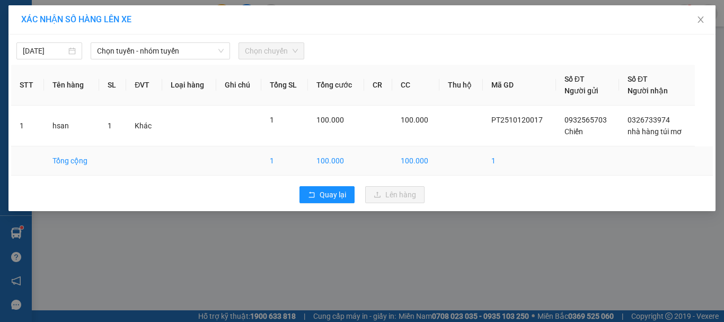
click at [32, 167] on td at bounding box center [27, 160] width 33 height 29
drag, startPoint x: 34, startPoint y: 172, endPoint x: 40, endPoint y: 157, distance: 15.8
click at [35, 171] on td at bounding box center [27, 160] width 33 height 29
drag, startPoint x: 40, startPoint y: 157, endPoint x: 35, endPoint y: 154, distance: 5.5
click at [40, 156] on td at bounding box center [27, 160] width 33 height 29
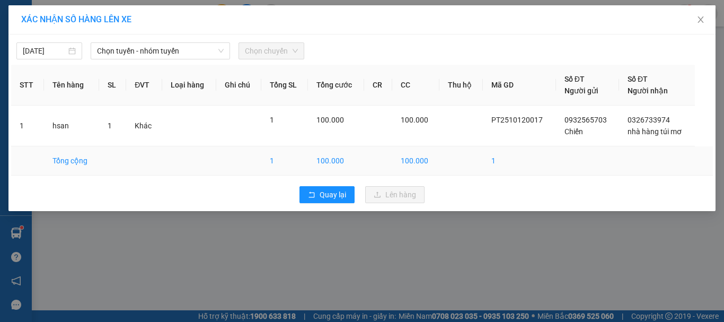
click at [35, 154] on td at bounding box center [27, 160] width 33 height 29
click at [33, 153] on td at bounding box center [27, 160] width 33 height 29
click at [168, 52] on span "Chọn tuyến - nhóm tuyến" at bounding box center [160, 51] width 127 height 16
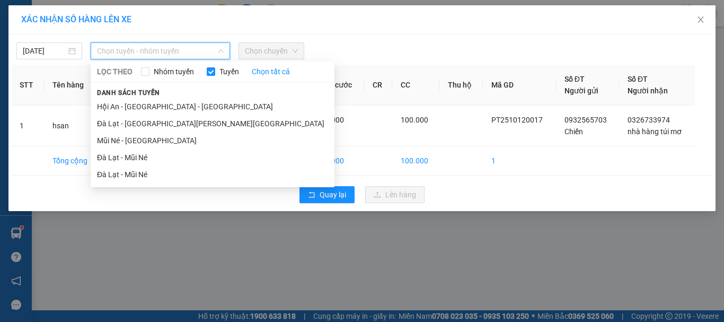
drag, startPoint x: 152, startPoint y: 138, endPoint x: 204, endPoint y: 103, distance: 63.4
click at [153, 138] on li "Mũi Né - Đà Lạt" at bounding box center [213, 140] width 244 height 17
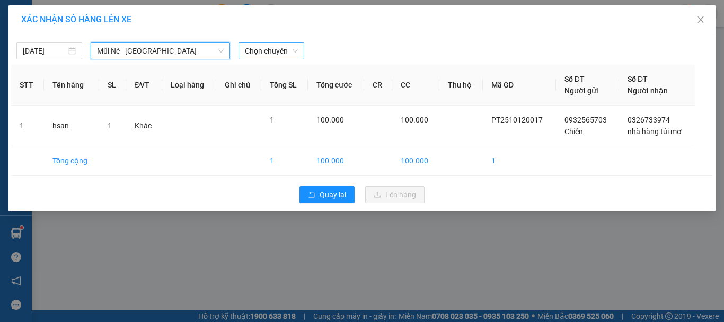
click at [274, 51] on span "Chọn chuyến" at bounding box center [271, 51] width 53 height 16
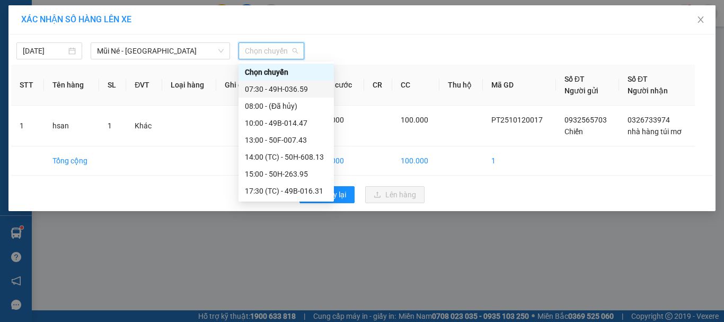
click at [271, 86] on div "07:30 - 49H-036.59" at bounding box center [286, 89] width 83 height 12
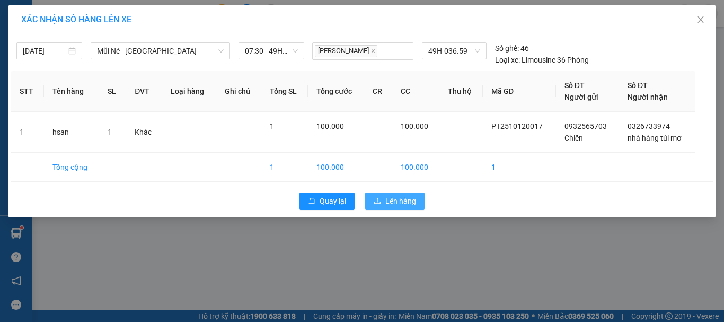
click at [409, 203] on span "Lên hàng" at bounding box center [401, 201] width 31 height 12
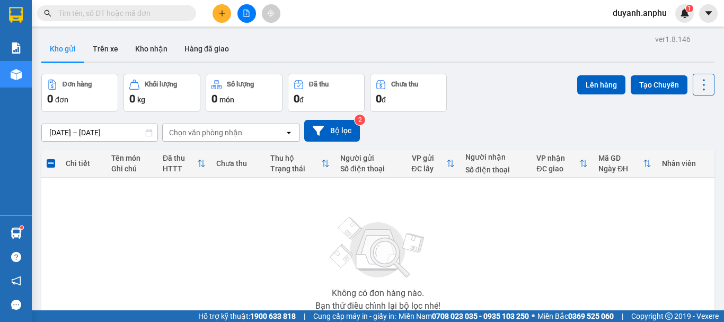
click at [121, 16] on input "text" at bounding box center [120, 13] width 125 height 12
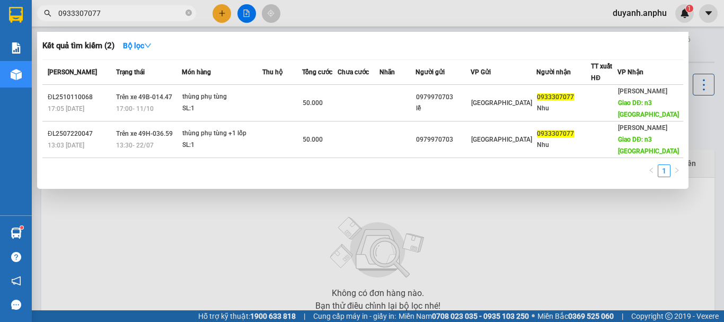
type input "0933307077"
click at [189, 13] on icon "close-circle" at bounding box center [189, 13] width 6 height 6
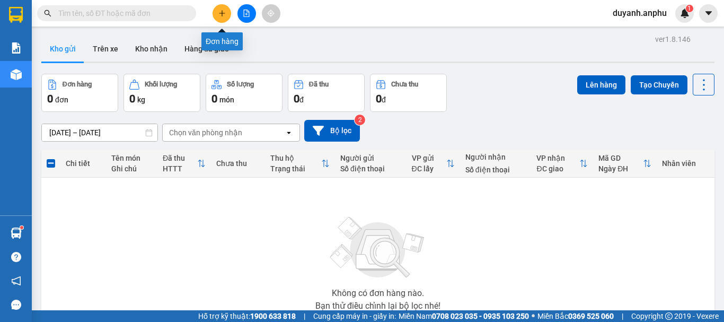
click at [220, 12] on icon "plus" at bounding box center [222, 13] width 7 height 7
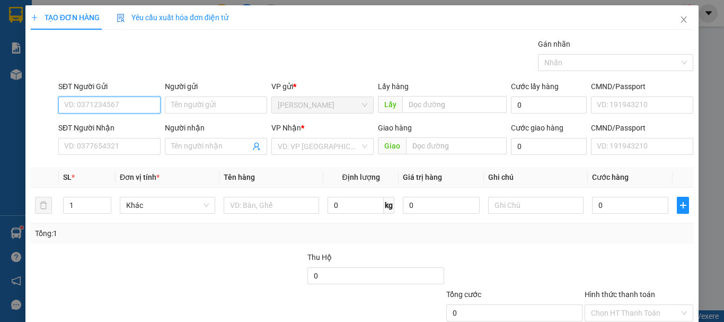
click at [99, 107] on input "SĐT Người Gửi" at bounding box center [109, 105] width 102 height 17
type input "0379534197"
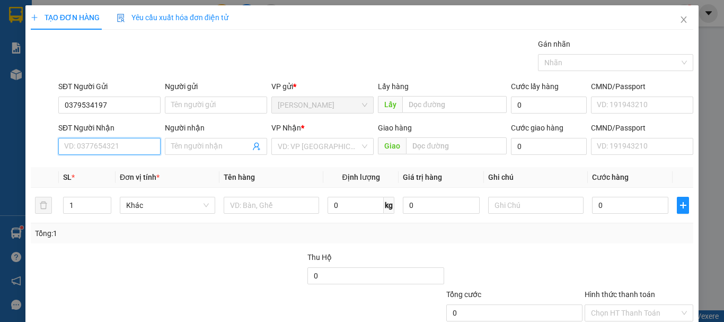
click at [103, 145] on input "SĐT Người Nhận" at bounding box center [109, 146] width 102 height 17
type input "0389266552"
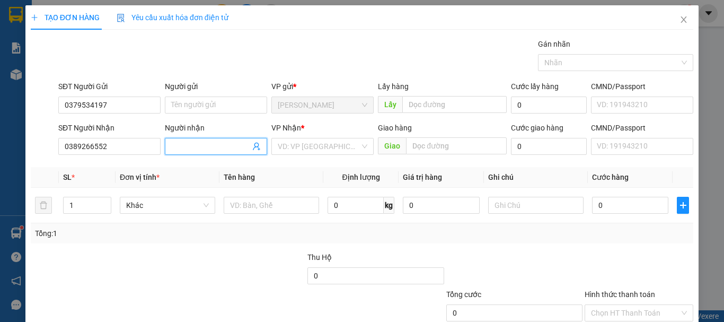
click at [210, 144] on input "Người nhận" at bounding box center [210, 147] width 79 height 12
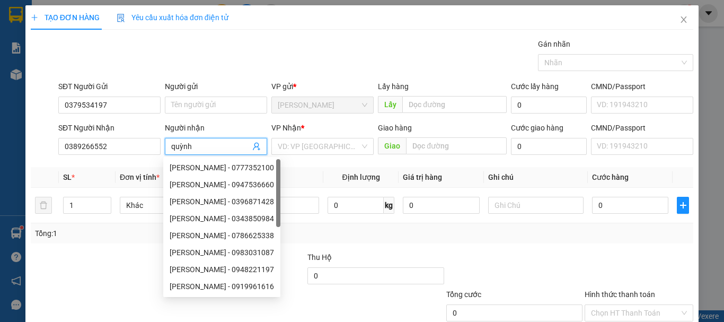
type input "quỳnh"
click at [255, 55] on div "Gán nhãn Nhãn" at bounding box center [376, 56] width 640 height 37
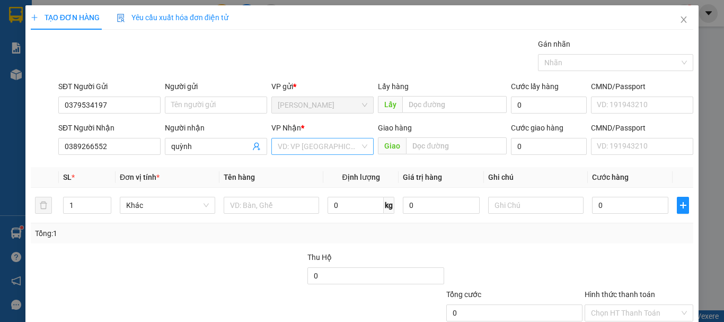
click at [300, 147] on input "search" at bounding box center [319, 146] width 82 height 16
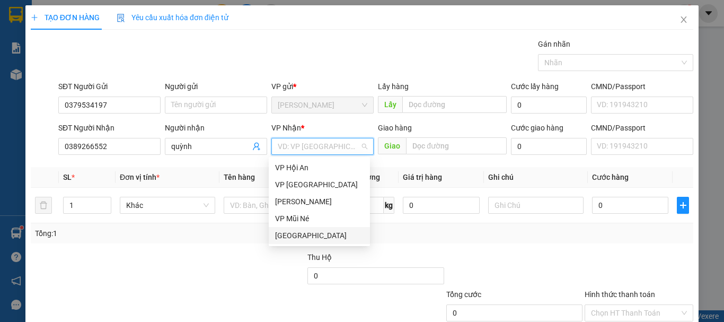
click at [294, 232] on div "[GEOGRAPHIC_DATA]" at bounding box center [319, 236] width 89 height 12
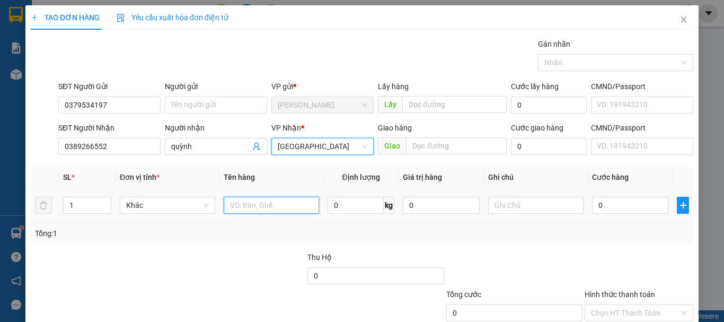
click at [292, 203] on input "text" at bounding box center [271, 205] width 95 height 17
type input "hsan"
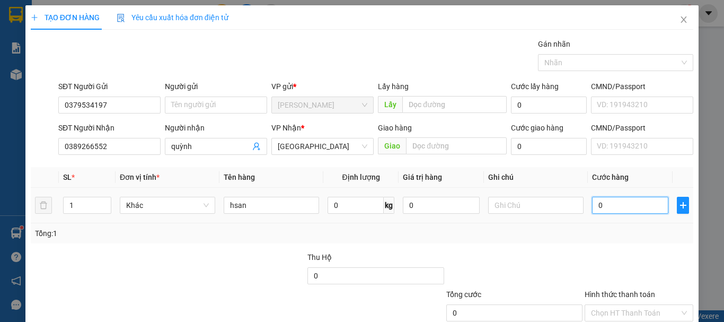
click at [612, 205] on input "0" at bounding box center [630, 205] width 76 height 17
type input "3"
type input "30"
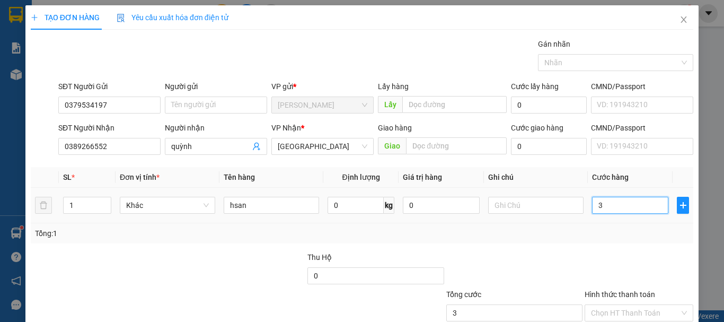
type input "30"
type input "30.000"
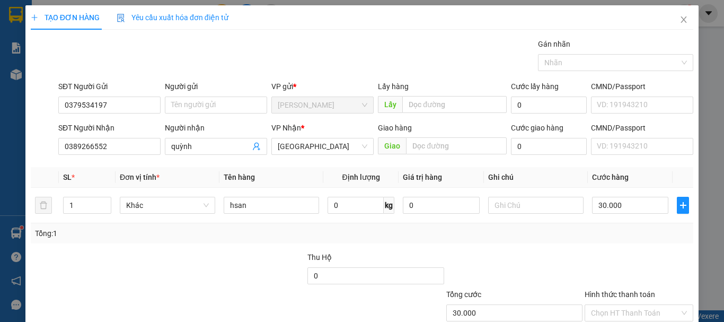
click at [560, 248] on div "Transit Pickup Surcharge Ids Transit Deliver Surcharge Ids Transit Deliver Surc…" at bounding box center [362, 205] width 663 height 334
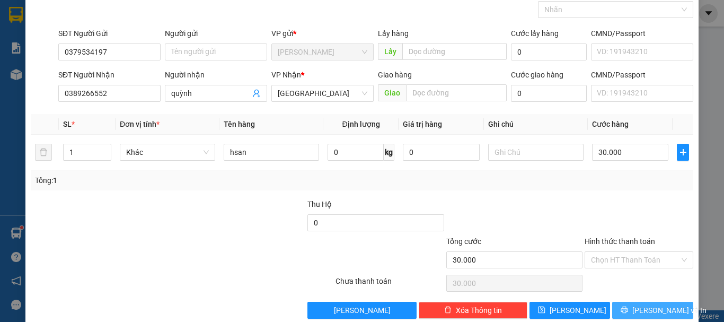
drag, startPoint x: 648, startPoint y: 311, endPoint x: 584, endPoint y: 214, distance: 116.1
click at [586, 215] on div "Transit Pickup Surcharge Ids Transit Deliver Surcharge Ids Transit Deliver Surc…" at bounding box center [362, 152] width 663 height 334
click at [635, 310] on button "Lưu và In" at bounding box center [653, 310] width 81 height 17
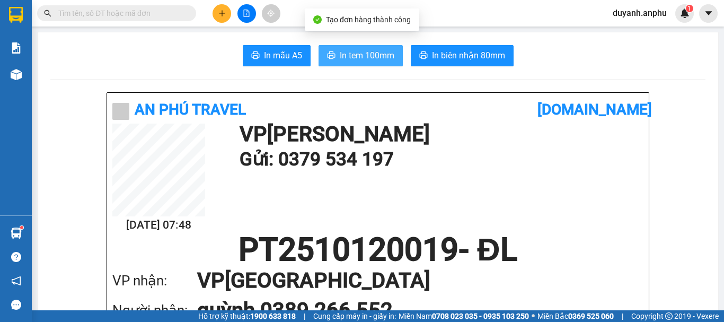
click at [365, 52] on span "In tem 100mm" at bounding box center [367, 55] width 55 height 13
